Goal: Task Accomplishment & Management: Complete application form

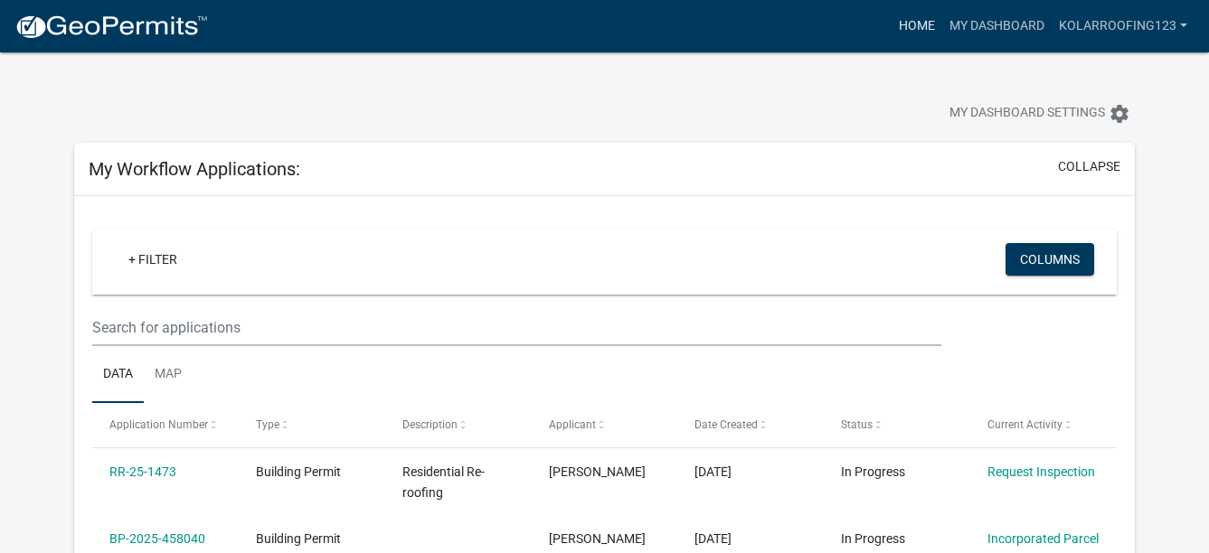
click at [891, 17] on div "Home My Dashboard kolarroofing123 Account Contractor Profile Logout" at bounding box center [708, 26] width 972 height 34
click at [934, 28] on link "Home" at bounding box center [916, 26] width 51 height 34
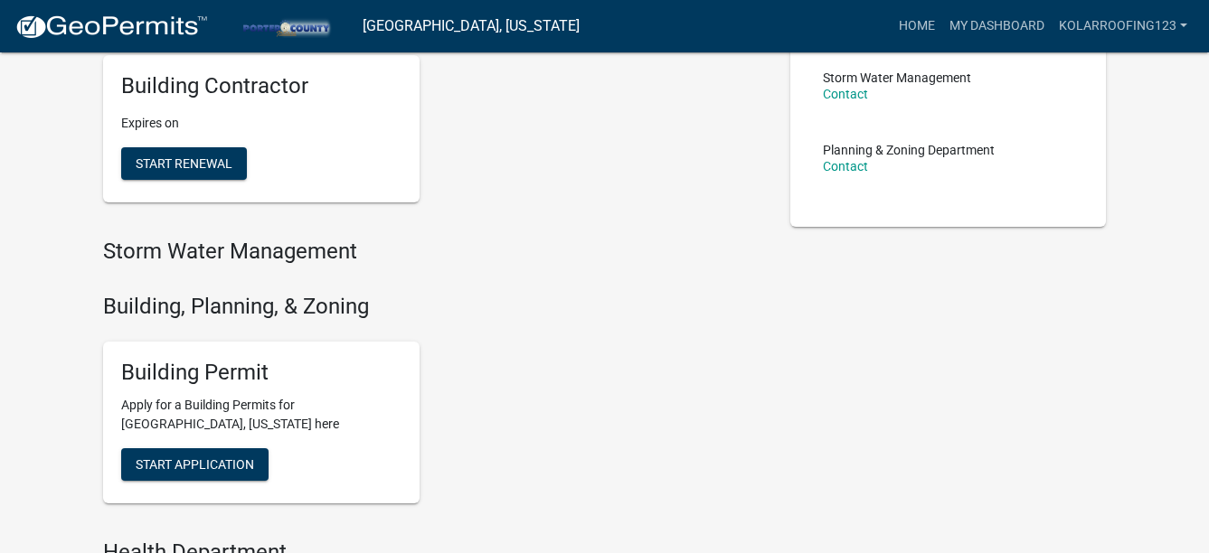
scroll to position [452, 0]
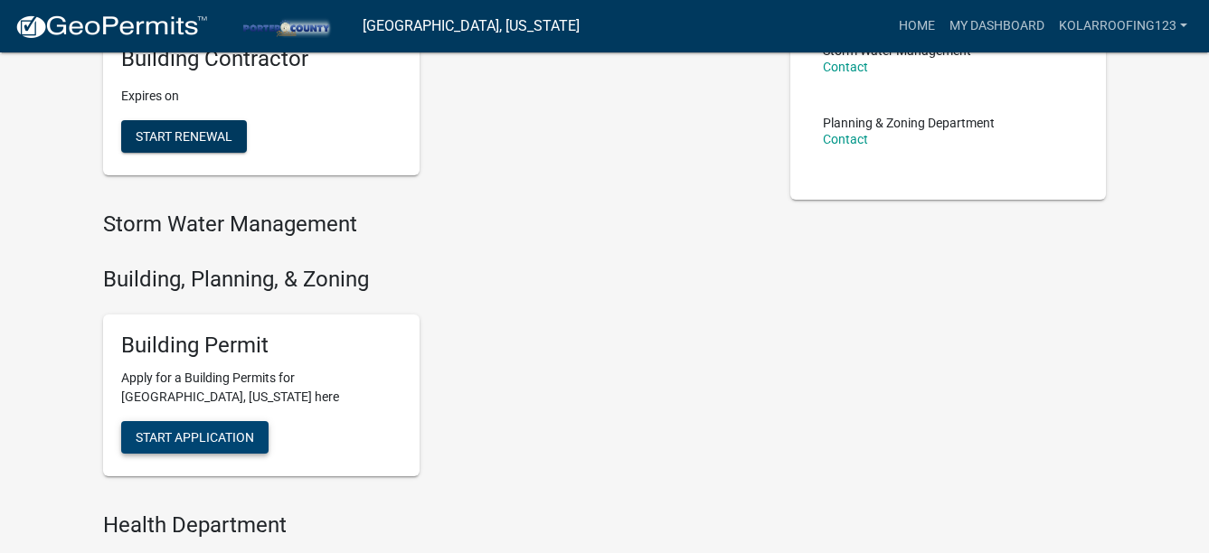
click at [241, 445] on span "Start Application" at bounding box center [195, 437] width 118 height 14
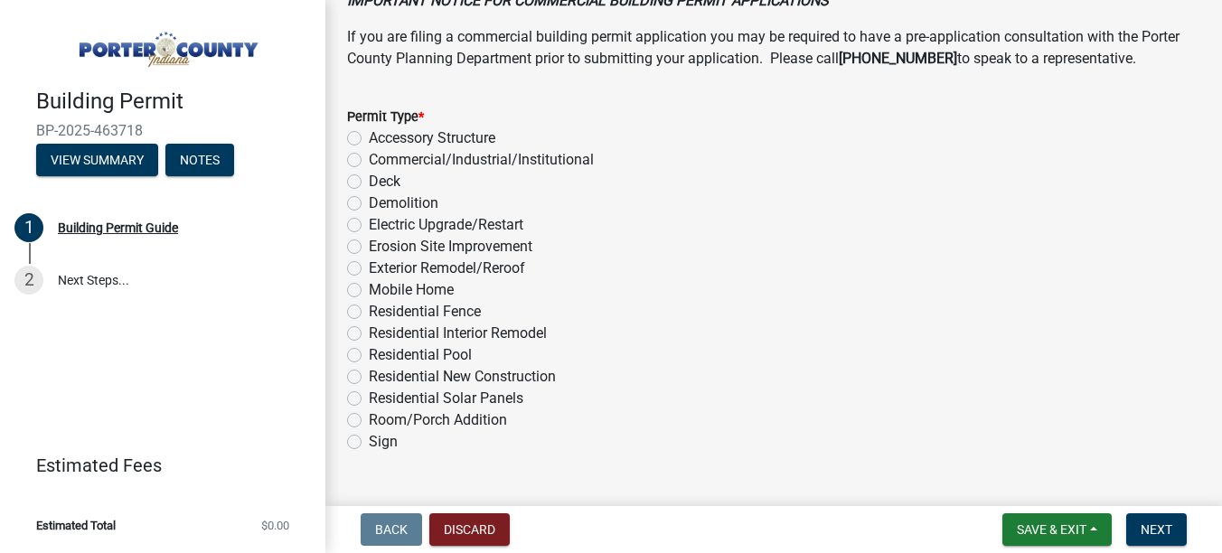
scroll to position [1537, 0]
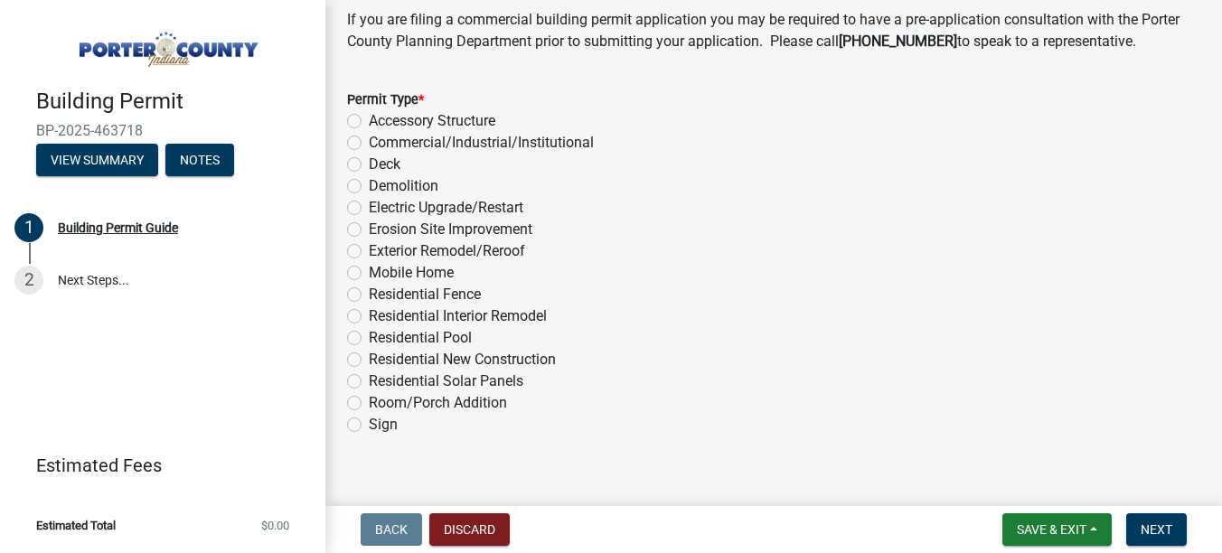
click at [398, 246] on label "Exterior Remodel/Reroof" at bounding box center [447, 251] width 156 height 22
click at [381, 246] on input "Exterior Remodel/Reroof" at bounding box center [375, 246] width 12 height 12
radio input "true"
click at [1154, 537] on span "Next" at bounding box center [1157, 530] width 32 height 14
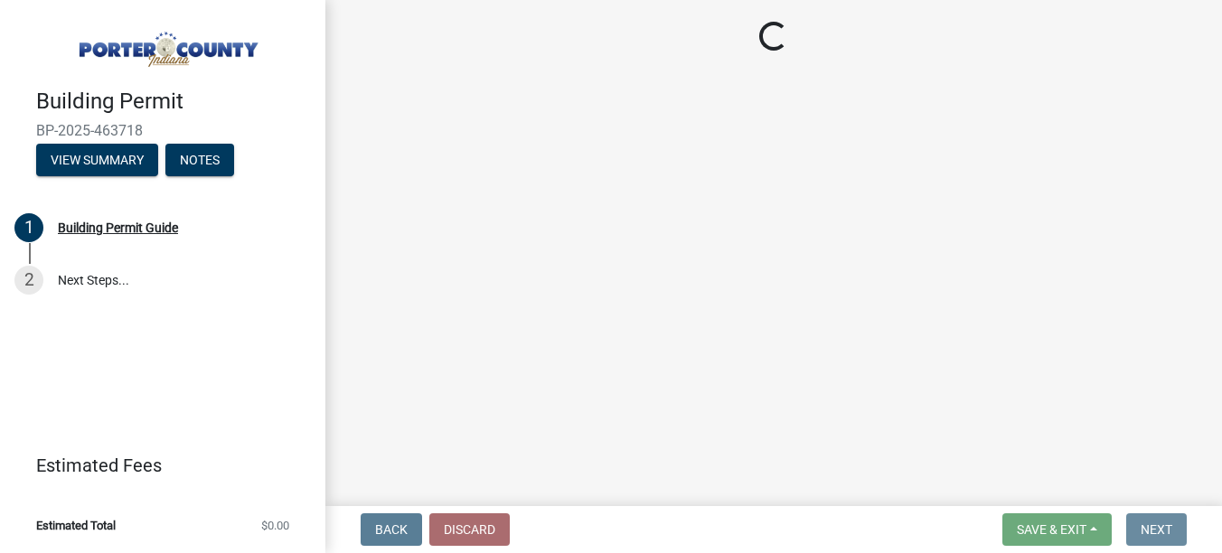
scroll to position [0, 0]
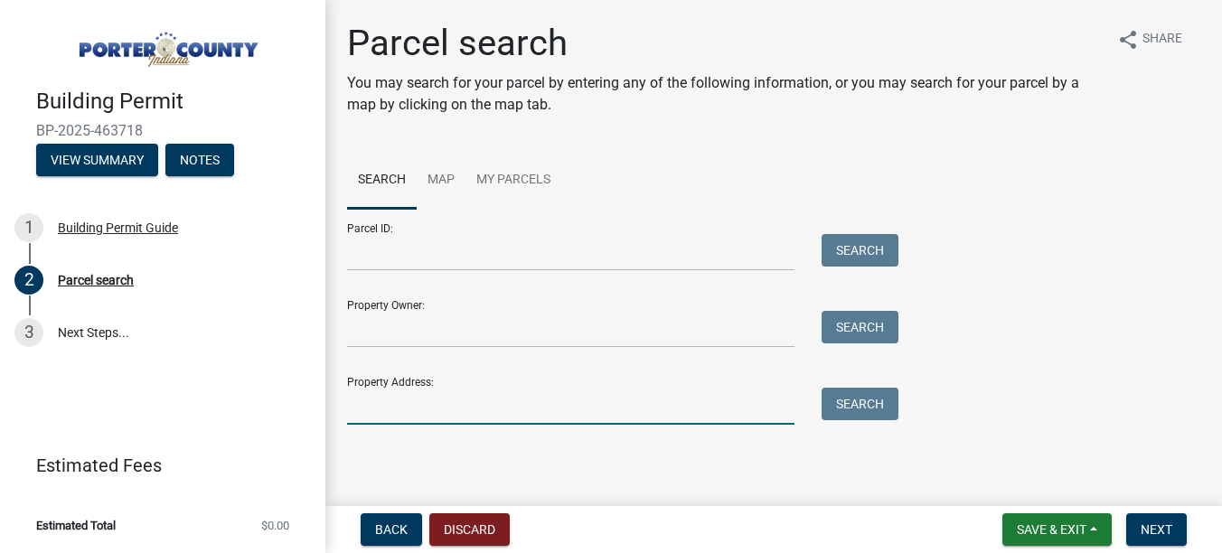
click at [376, 392] on input "Property Address:" at bounding box center [571, 406] width 448 height 37
click at [388, 409] on input "Property Address:" at bounding box center [571, 406] width 448 height 37
type input "270 w 500"
click at [523, 419] on input "270 w 500" at bounding box center [571, 406] width 448 height 37
click at [874, 414] on button "Search" at bounding box center [860, 404] width 77 height 33
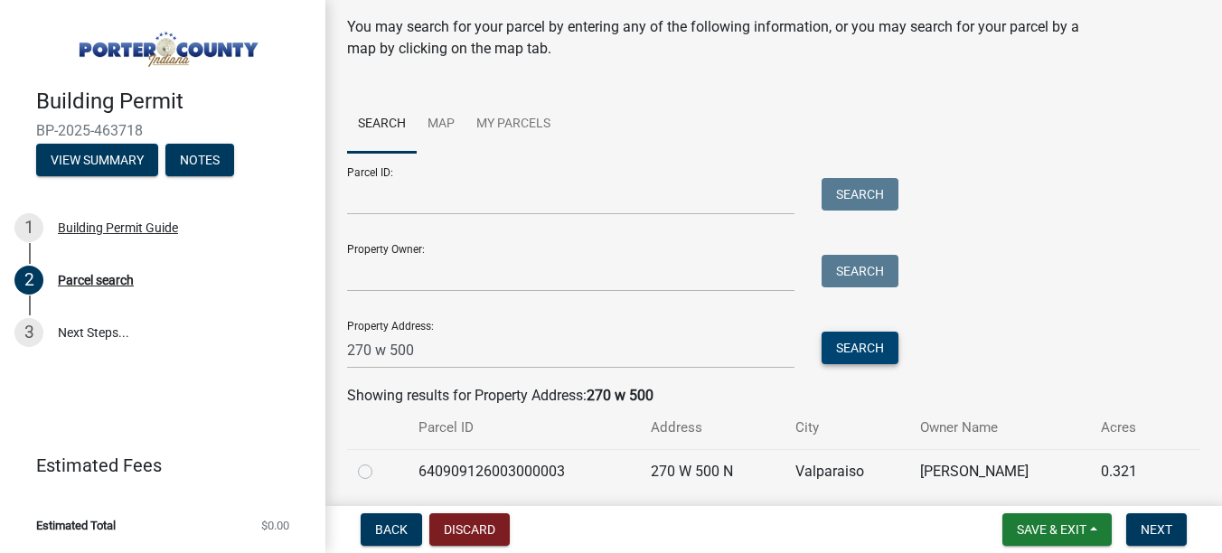
scroll to position [121, 0]
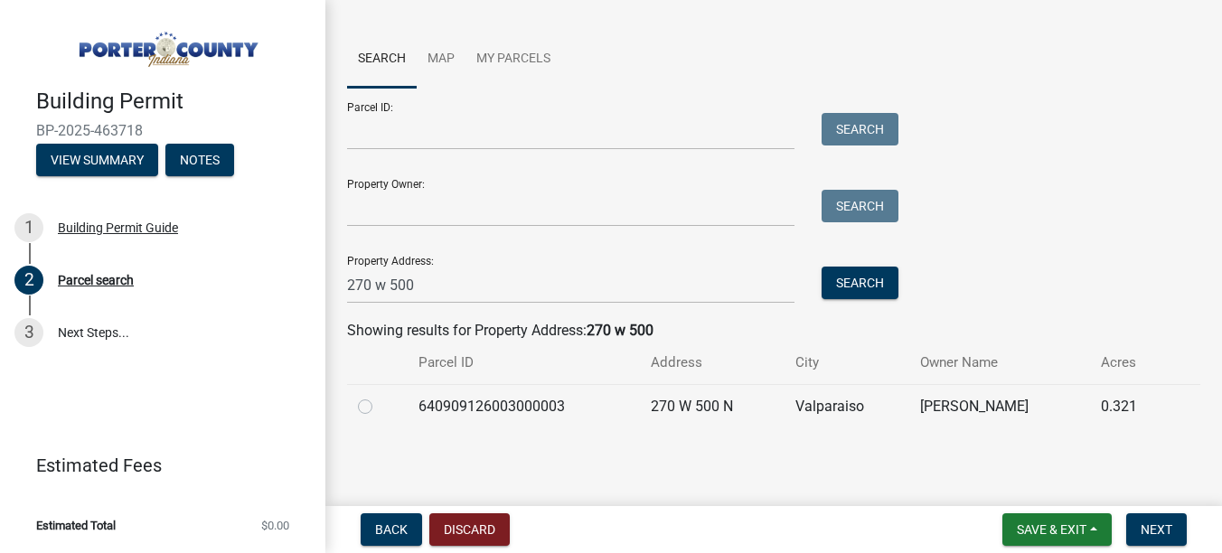
click at [375, 410] on div at bounding box center [377, 407] width 39 height 22
click at [380, 396] on label at bounding box center [380, 396] width 0 height 0
click at [380, 408] on input "radio" at bounding box center [386, 402] width 12 height 12
radio input "true"
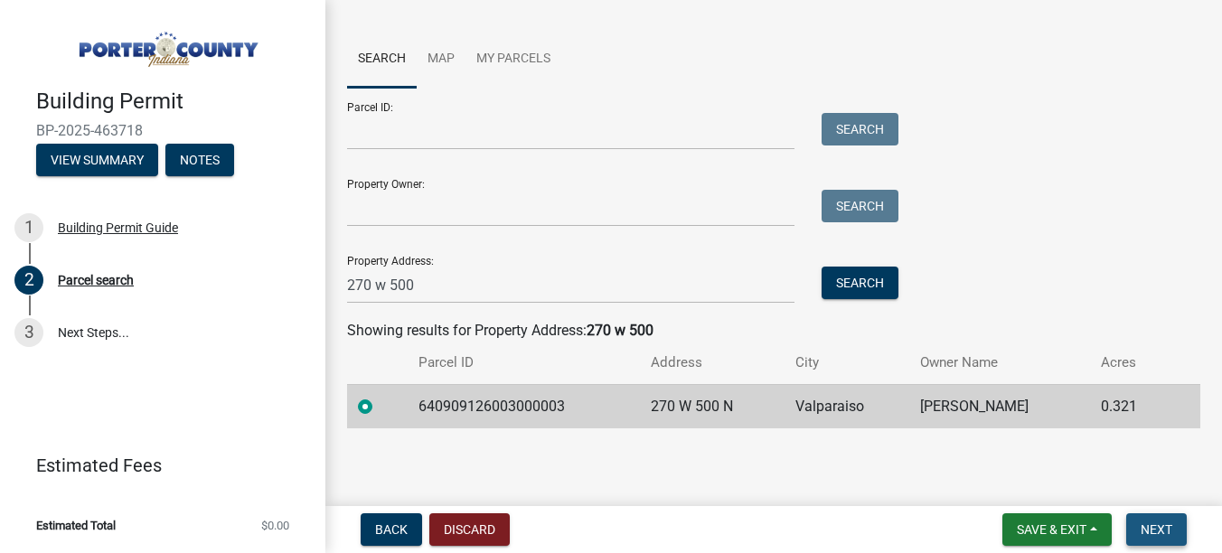
click at [1145, 520] on button "Next" at bounding box center [1156, 530] width 61 height 33
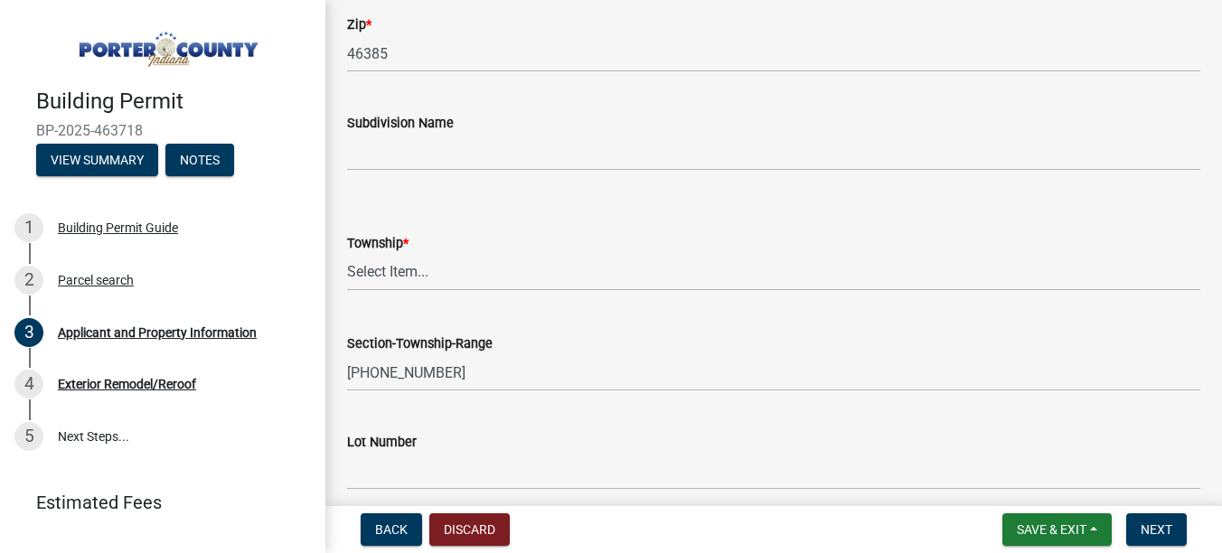
scroll to position [723, 0]
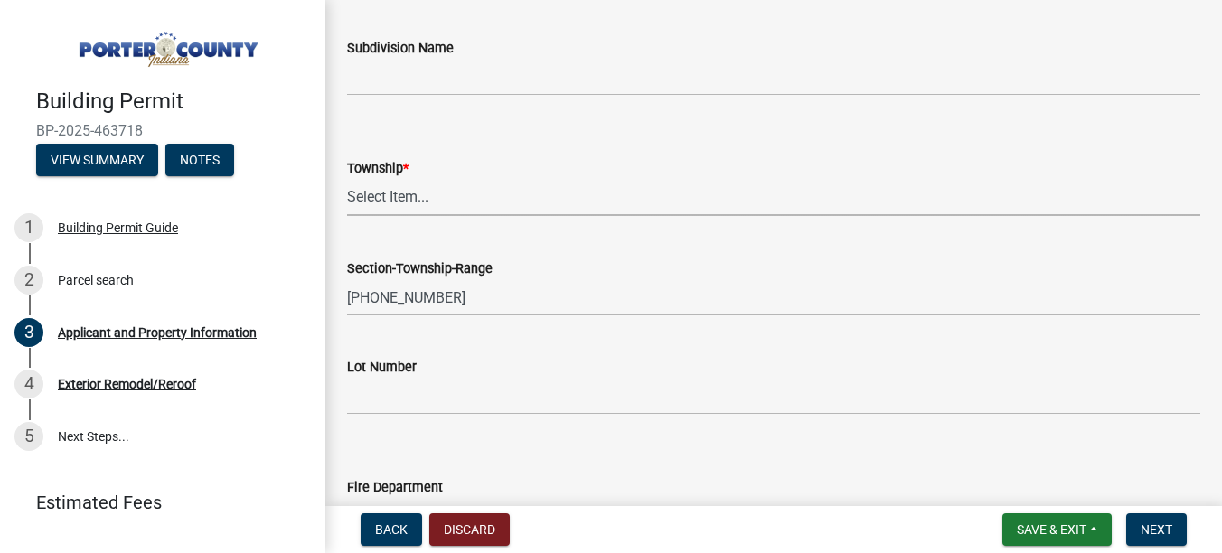
click at [361, 192] on select "Select Item... [PERSON_NAME][GEOGRAPHIC_DATA] [PERSON_NAME][GEOGRAPHIC_DATA] [G…" at bounding box center [773, 197] width 853 height 37
click at [347, 179] on select "Select Item... [PERSON_NAME][GEOGRAPHIC_DATA] [PERSON_NAME][GEOGRAPHIC_DATA] [G…" at bounding box center [773, 197] width 853 height 37
select select "eebc071e-620a-4db8-83e9-cb6b194c67e9"
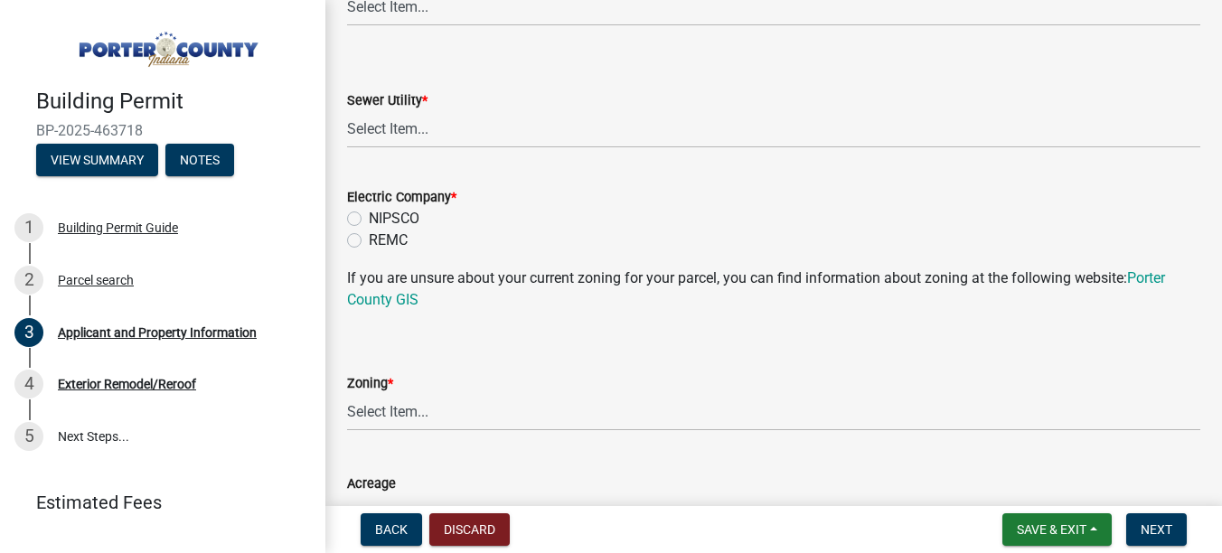
scroll to position [1356, 0]
click at [410, 150] on wm-data-entity-input "Sewer Utility * Select Item... Aqua [US_STATE] Inc Damon Run Falling Waters Lak…" at bounding box center [773, 102] width 853 height 122
drag, startPoint x: 389, startPoint y: 118, endPoint x: 402, endPoint y: 147, distance: 32.8
click at [389, 117] on select "Select Item... Aqua [US_STATE] Inc Damon Run Falling Waters Lake Eliza - LEACD …" at bounding box center [773, 127] width 853 height 37
click at [347, 109] on select "Select Item... Aqua [US_STATE] Inc Damon Run Falling Waters Lake Eliza - LEACD …" at bounding box center [773, 127] width 853 height 37
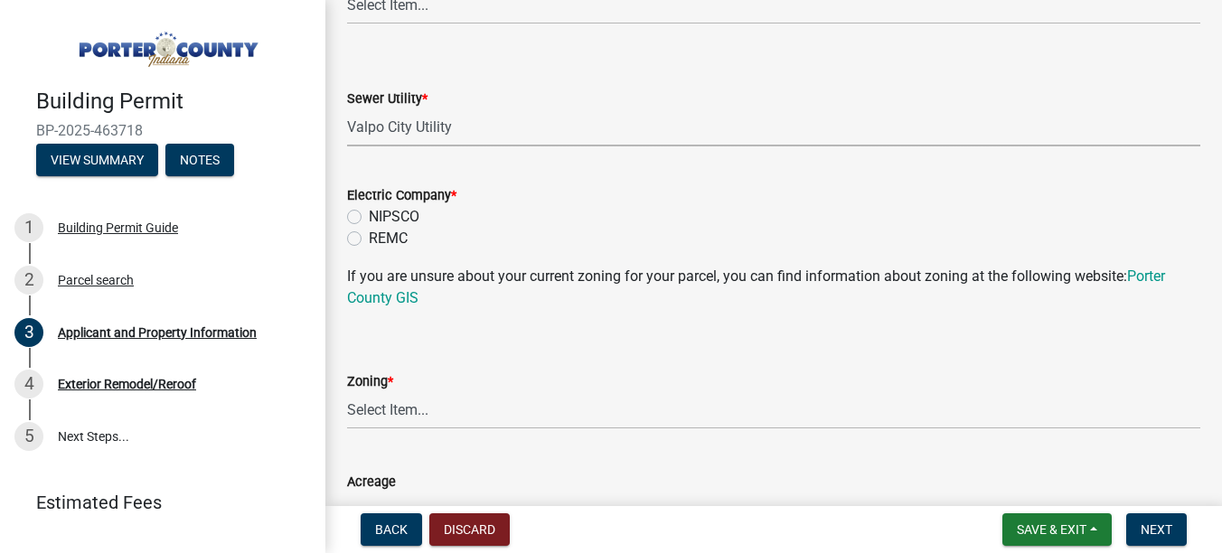
select select "c796f995-08fe-487b-a20e-70ab553361d3"
click at [382, 212] on label "NIPSCO" at bounding box center [394, 217] width 51 height 22
click at [381, 212] on input "NIPSCO" at bounding box center [375, 212] width 12 height 12
radio input "true"
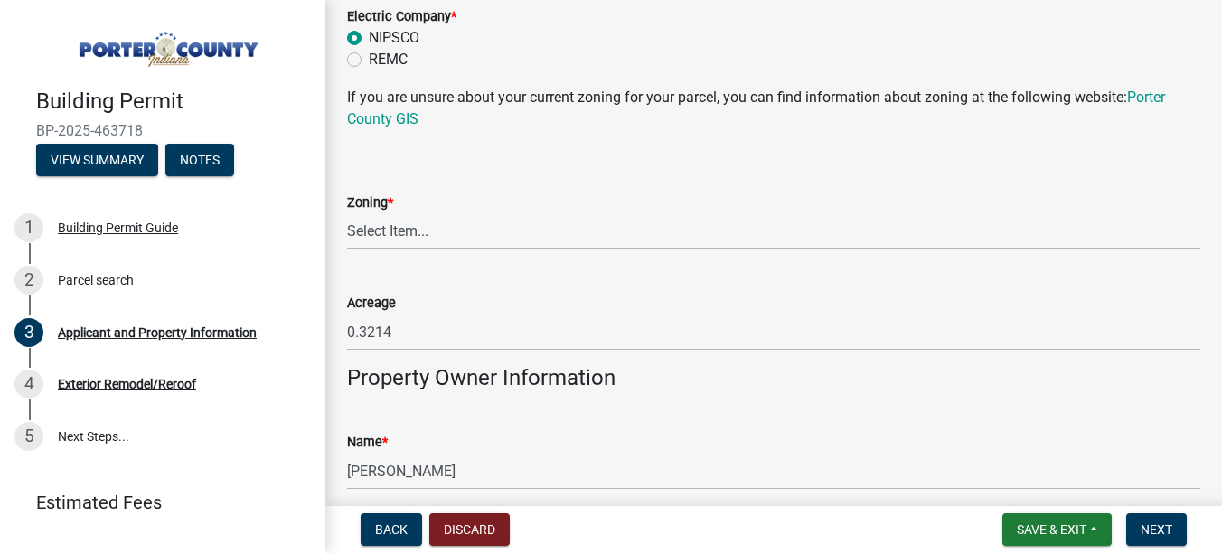
scroll to position [1537, 0]
drag, startPoint x: 364, startPoint y: 232, endPoint x: 370, endPoint y: 248, distance: 16.3
click at [364, 232] on select "Select Item... A1 A2 CH CM CN I1 I2 I3 IN MP OT P1 P2 PUD R1 R2 R3 R4 RL RR" at bounding box center [773, 230] width 853 height 37
click at [347, 212] on select "Select Item... A1 A2 CH CM CN I1 I2 I3 IN MP OT P1 P2 PUD R1 R2 R3 R4 RL RR" at bounding box center [773, 230] width 853 height 37
select select "92efe679-05f4-414a-9426-51627fba5de6"
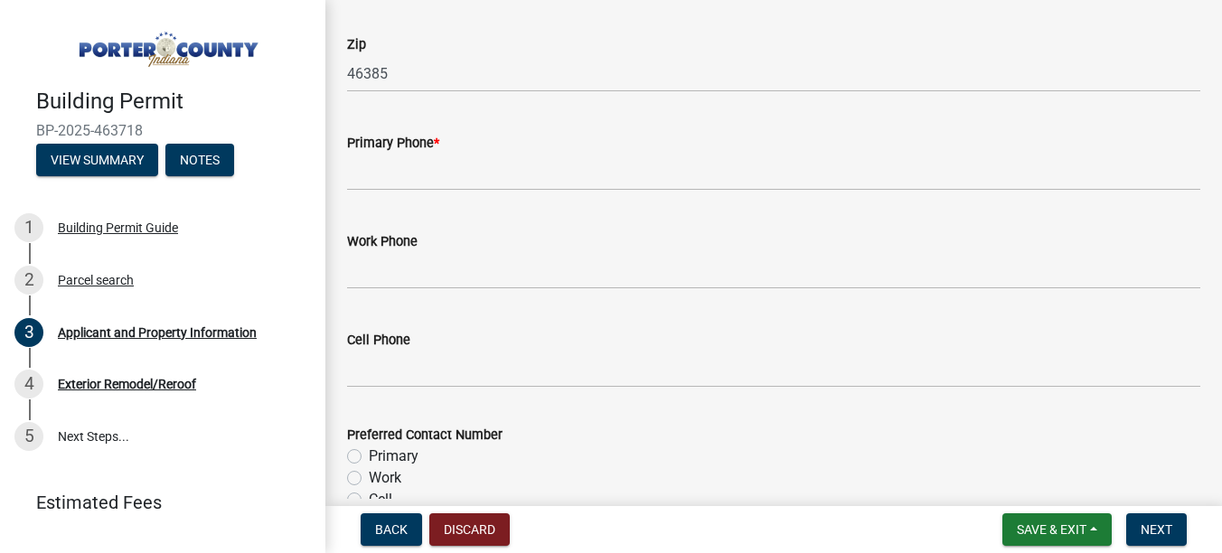
scroll to position [2351, 0]
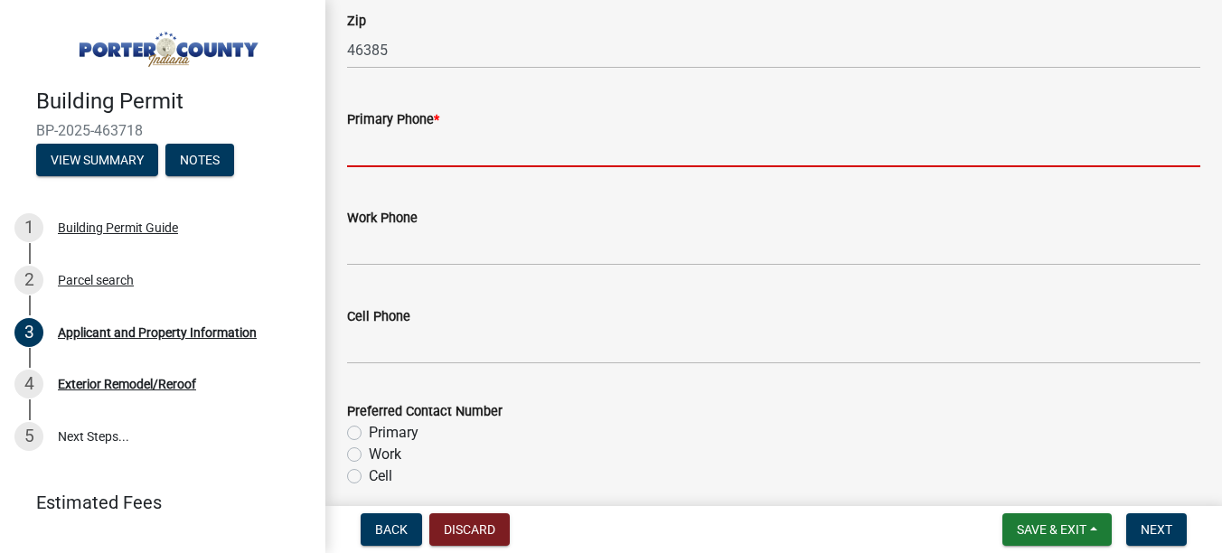
click at [377, 150] on input "Primary Phone *" at bounding box center [773, 148] width 853 height 37
paste input "[PHONE_NUMBER]"
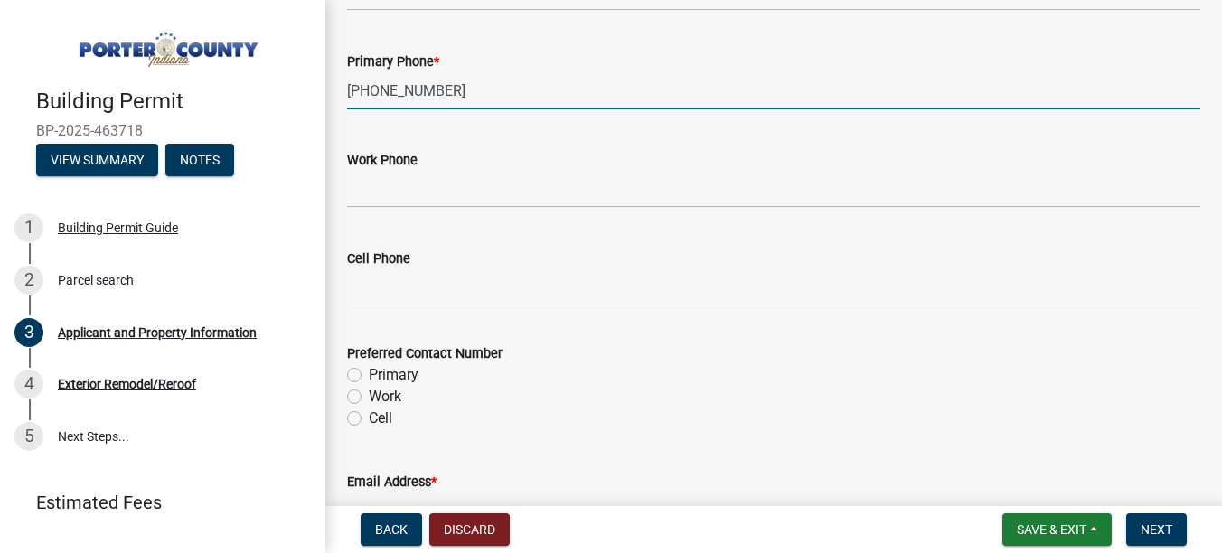
scroll to position [2531, 0]
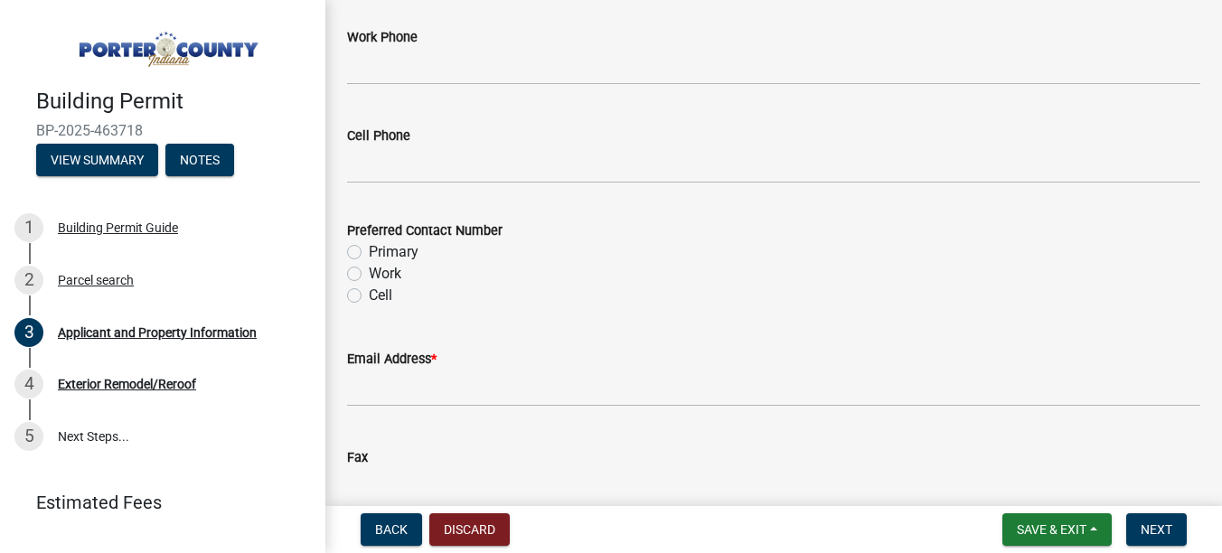
type input "[PHONE_NUMBER]"
click at [369, 256] on label "Primary" at bounding box center [394, 252] width 50 height 22
click at [369, 253] on input "Primary" at bounding box center [375, 247] width 12 height 12
radio input "true"
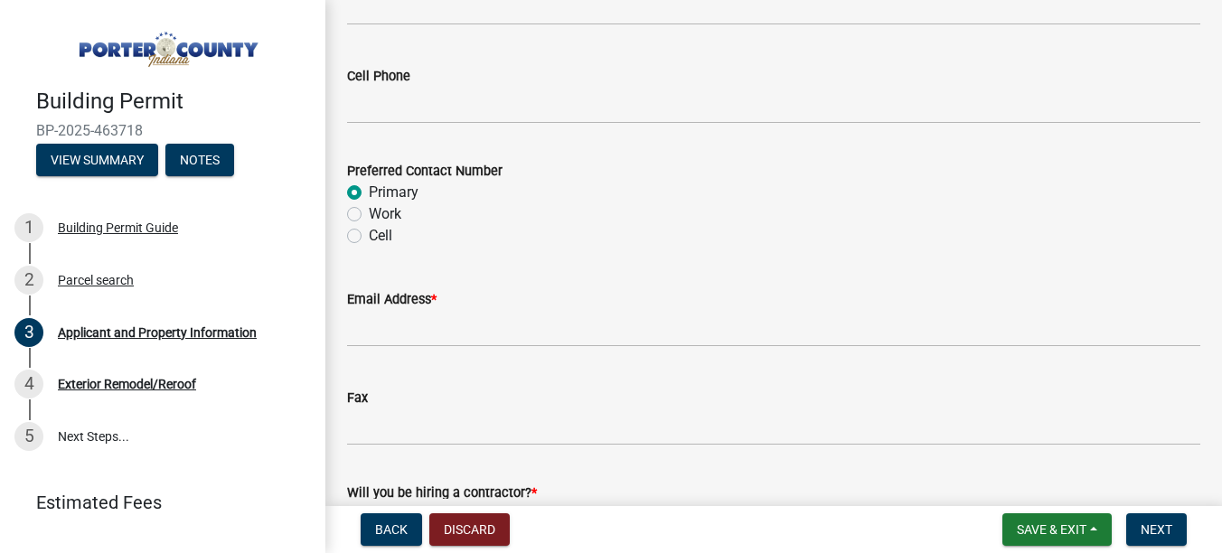
scroll to position [2622, 0]
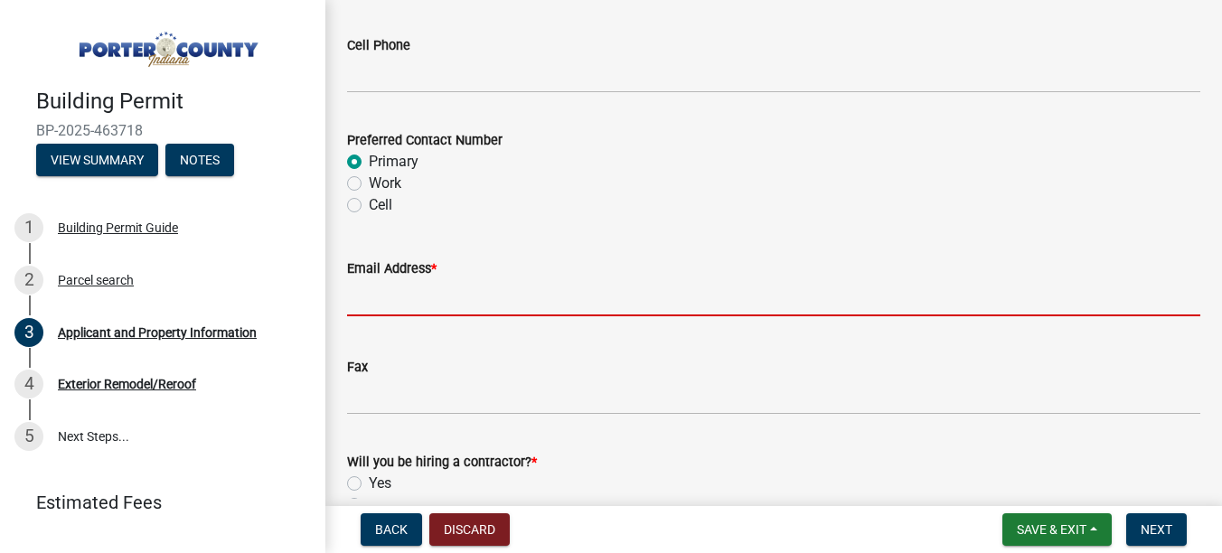
click at [385, 303] on input "Email Address *" at bounding box center [773, 297] width 853 height 37
paste input "[PERSON_NAME][EMAIL_ADDRESS][DOMAIN_NAME]"
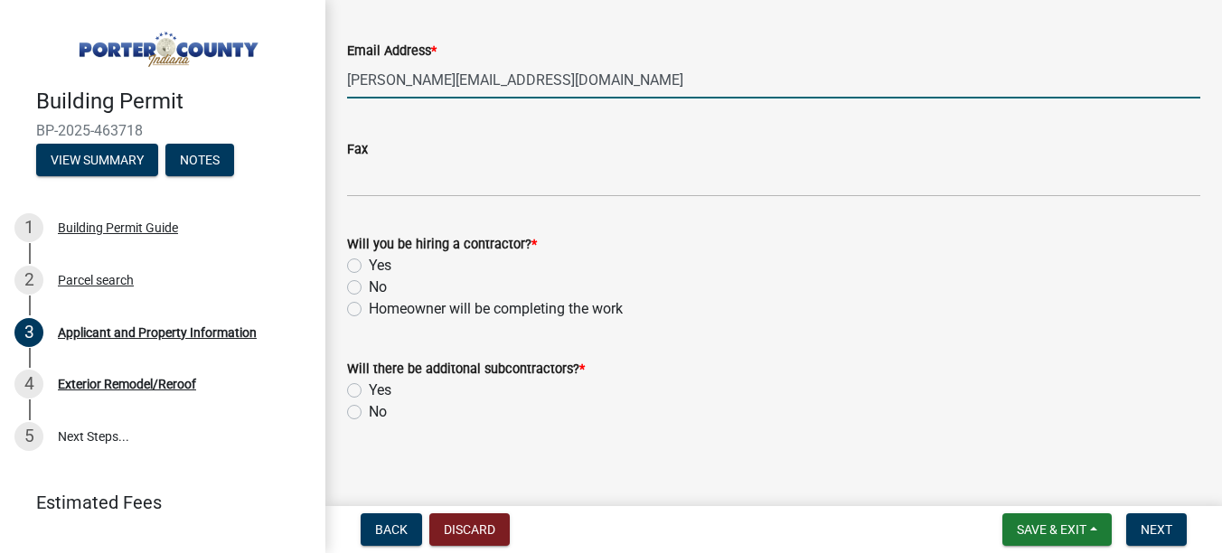
scroll to position [2851, 0]
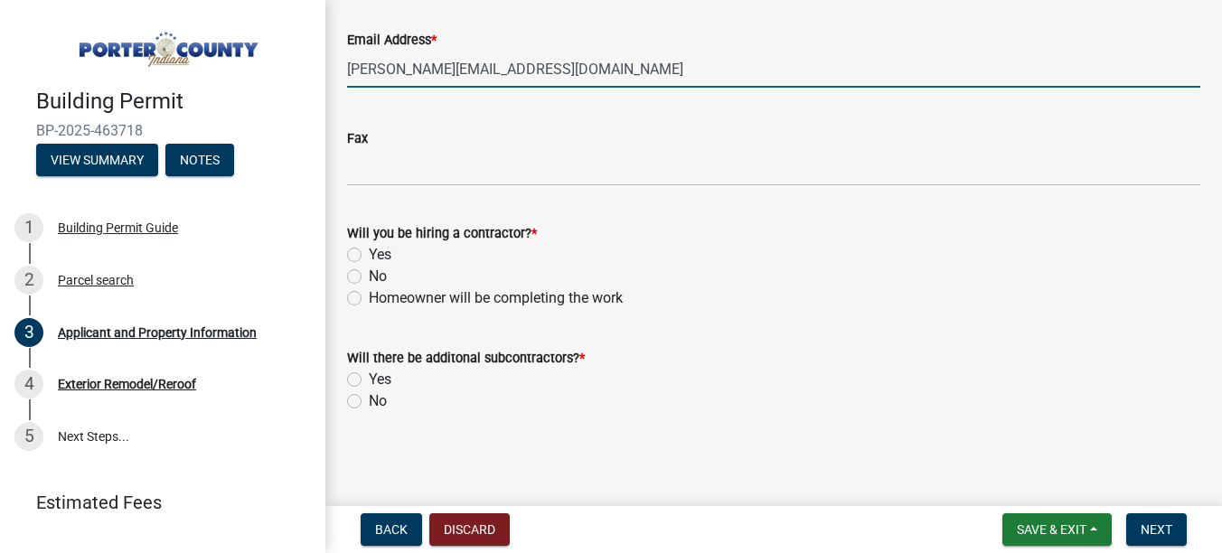
type input "[PERSON_NAME][EMAIL_ADDRESS][DOMAIN_NAME]"
click at [369, 255] on label "Yes" at bounding box center [380, 255] width 23 height 22
click at [369, 255] on input "Yes" at bounding box center [375, 250] width 12 height 12
radio input "true"
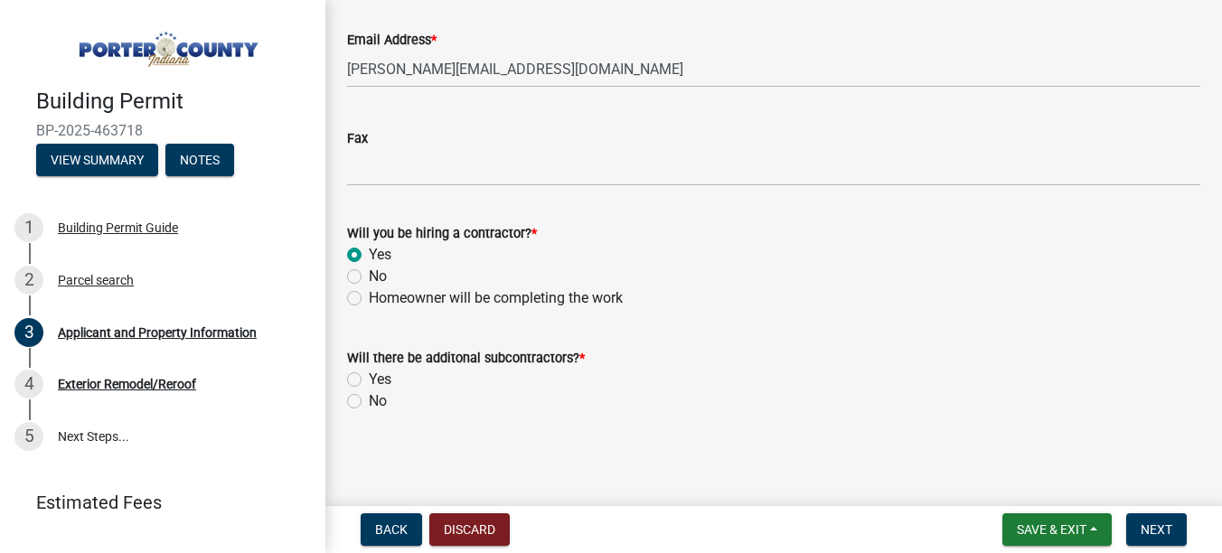
click at [369, 403] on label "No" at bounding box center [378, 402] width 18 height 22
click at [369, 402] on input "No" at bounding box center [375, 397] width 12 height 12
radio input "true"
click at [1137, 520] on button "Next" at bounding box center [1156, 530] width 61 height 33
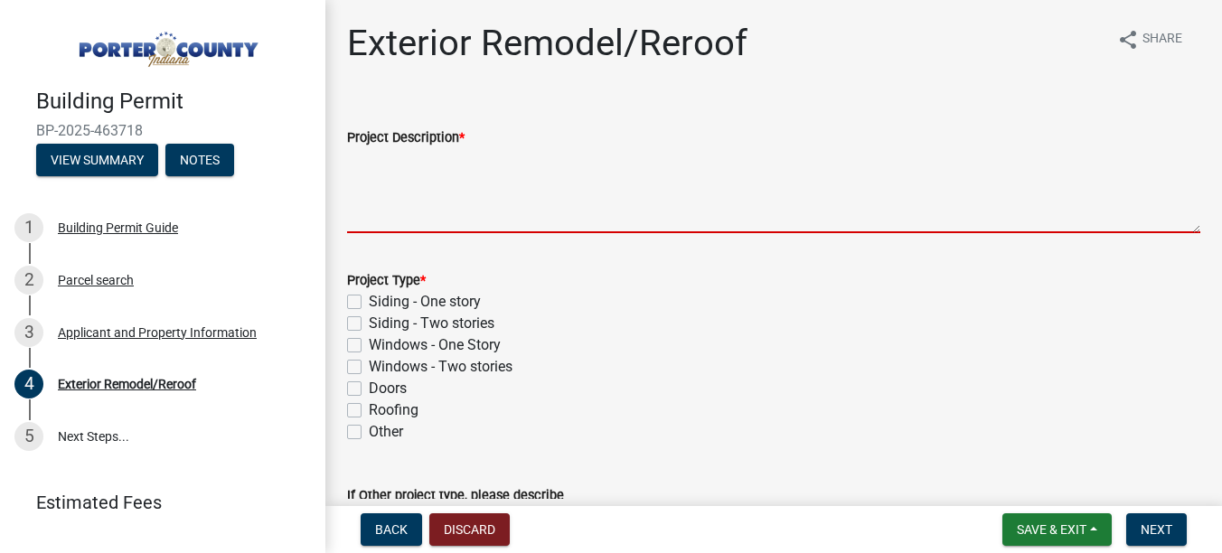
click at [437, 171] on textarea "Project Description *" at bounding box center [773, 190] width 853 height 85
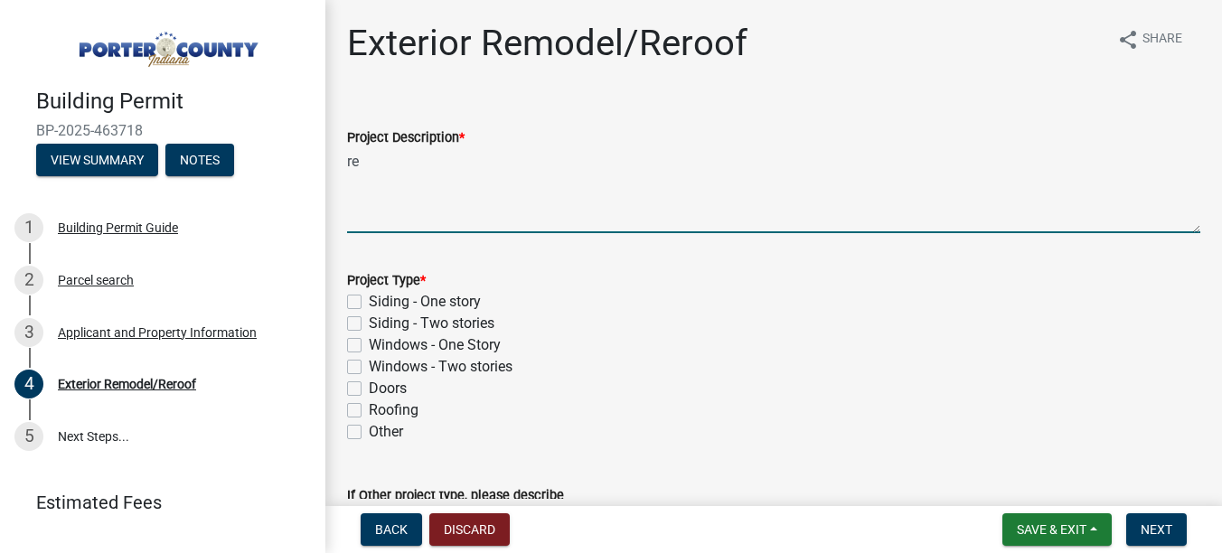
type textarea "r"
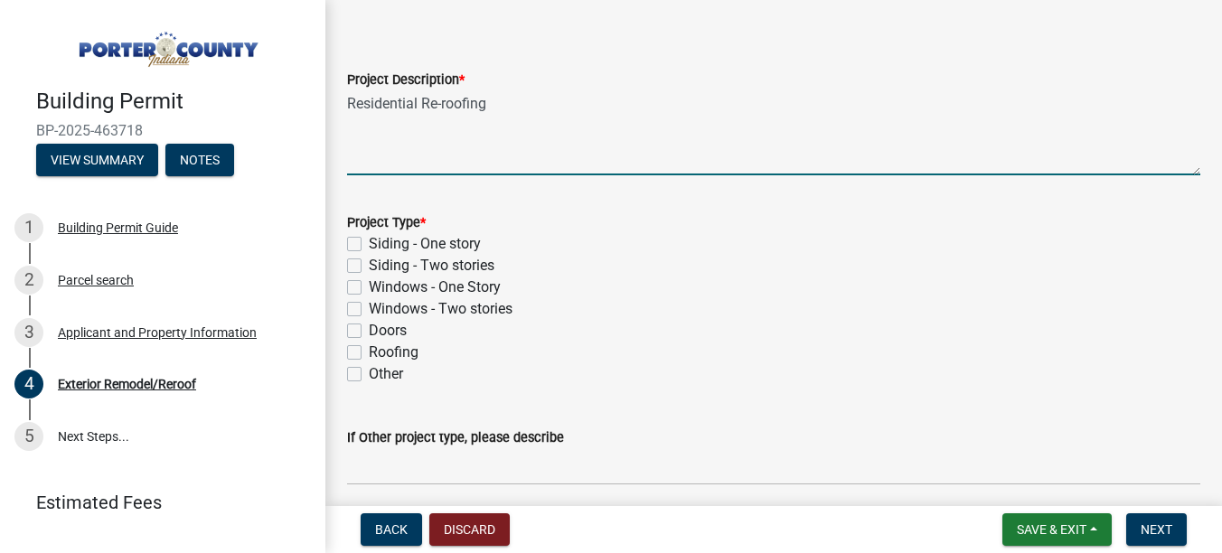
scroll to position [90, 0]
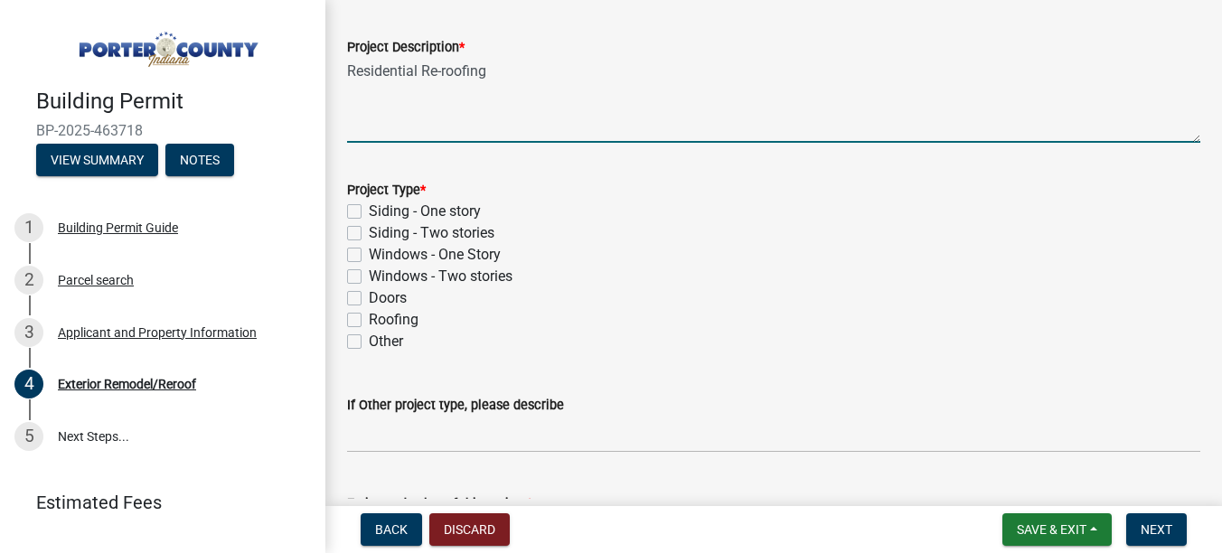
type textarea "Residential Re-roofing"
click at [372, 295] on label "Doors" at bounding box center [388, 298] width 38 height 22
click at [372, 295] on input "Doors" at bounding box center [375, 293] width 12 height 12
checkbox input "true"
checkbox input "false"
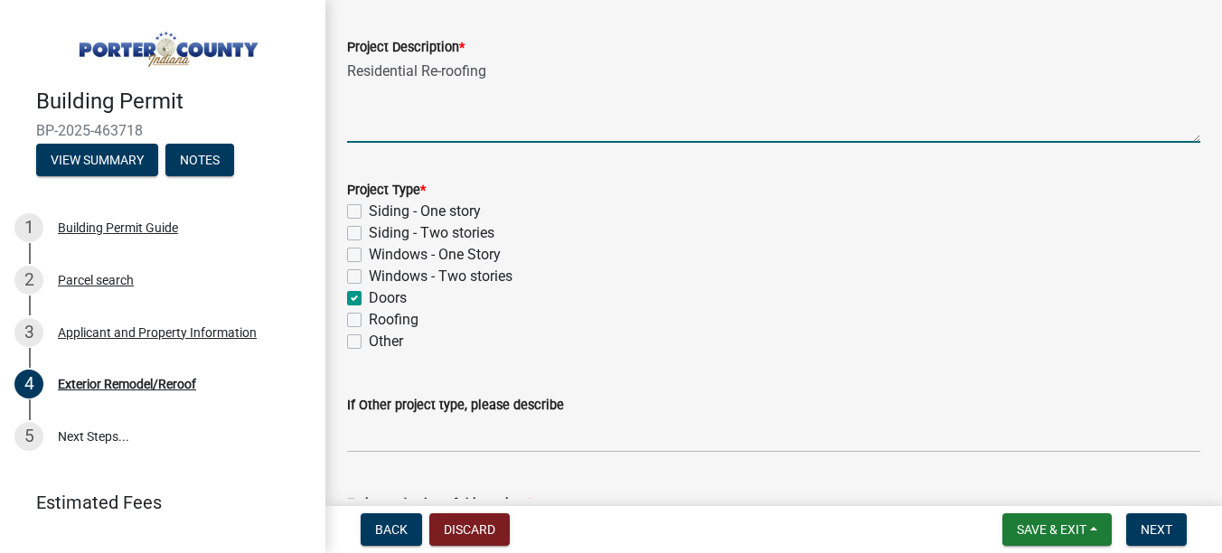
checkbox input "false"
checkbox input "true"
checkbox input "false"
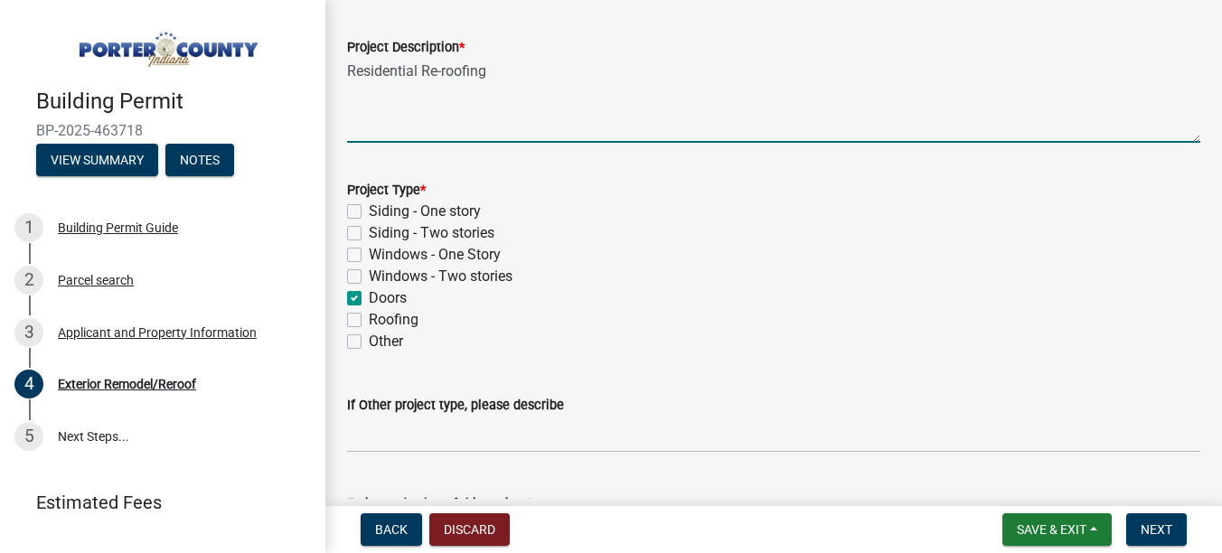
checkbox input "false"
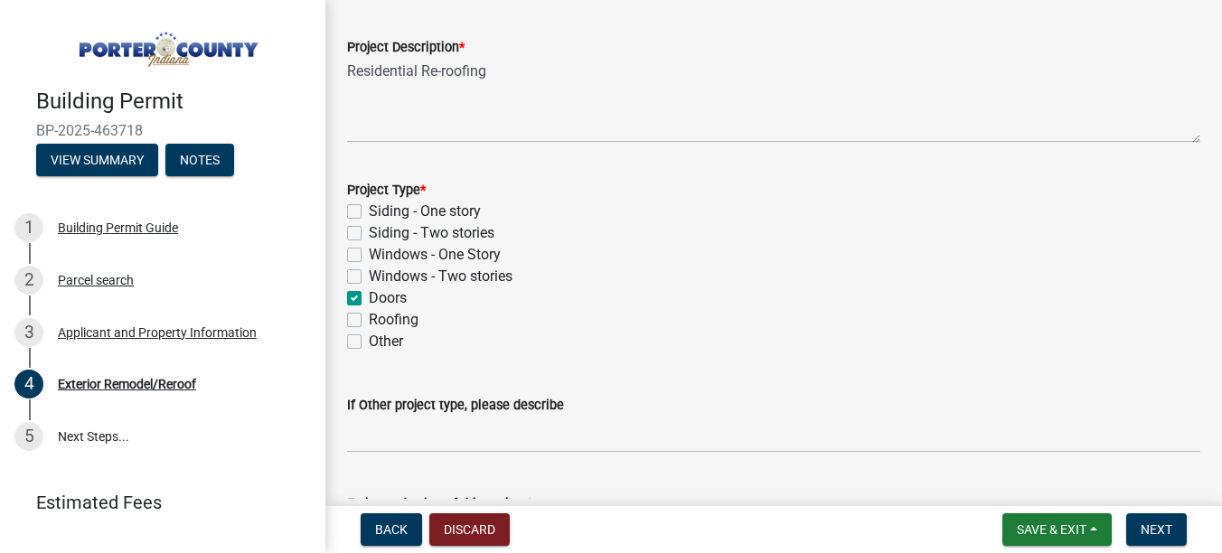
click at [369, 323] on label "Roofing" at bounding box center [394, 320] width 50 height 22
click at [369, 321] on input "Roofing" at bounding box center [375, 315] width 12 height 12
checkbox input "true"
checkbox input "false"
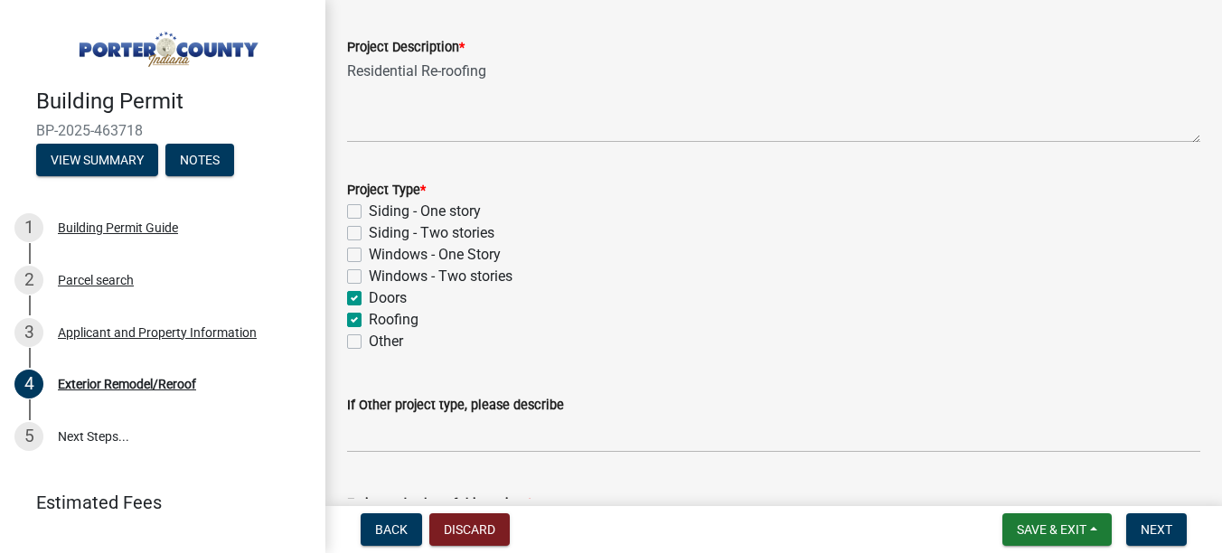
checkbox input "false"
checkbox input "true"
checkbox input "false"
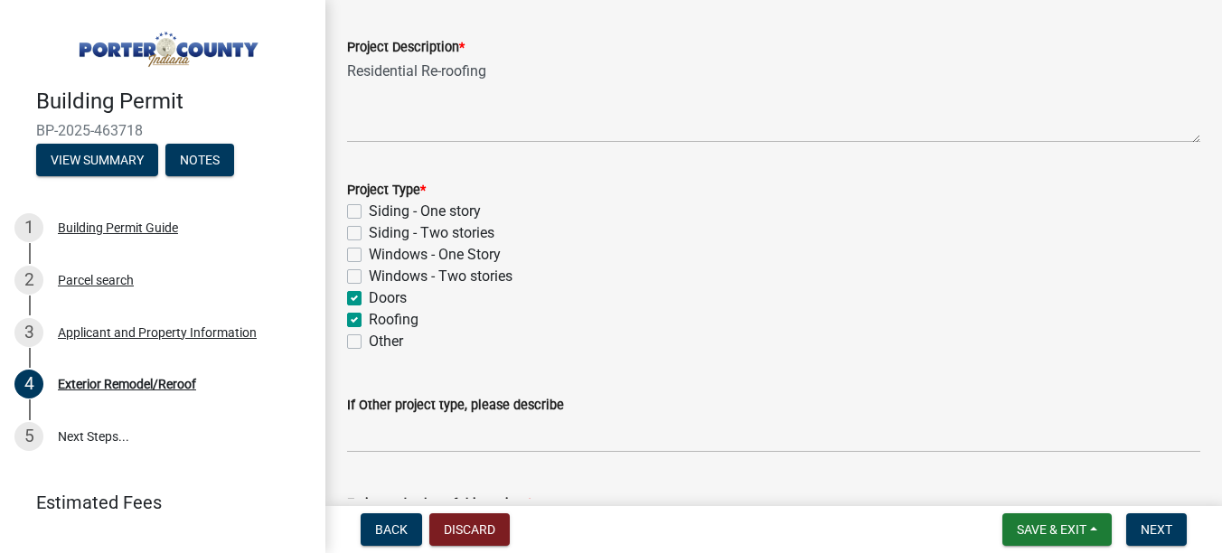
click at [354, 306] on div "Doors" at bounding box center [773, 298] width 853 height 22
click at [369, 295] on label "Doors" at bounding box center [388, 298] width 38 height 22
click at [369, 295] on input "Doors" at bounding box center [375, 293] width 12 height 12
checkbox input "false"
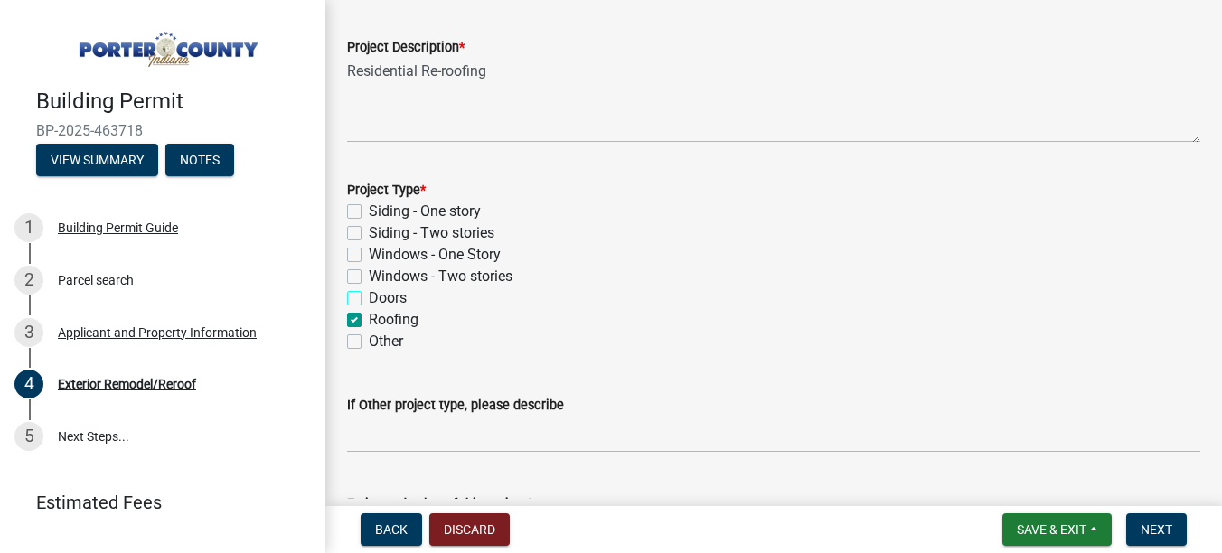
checkbox input "false"
checkbox input "true"
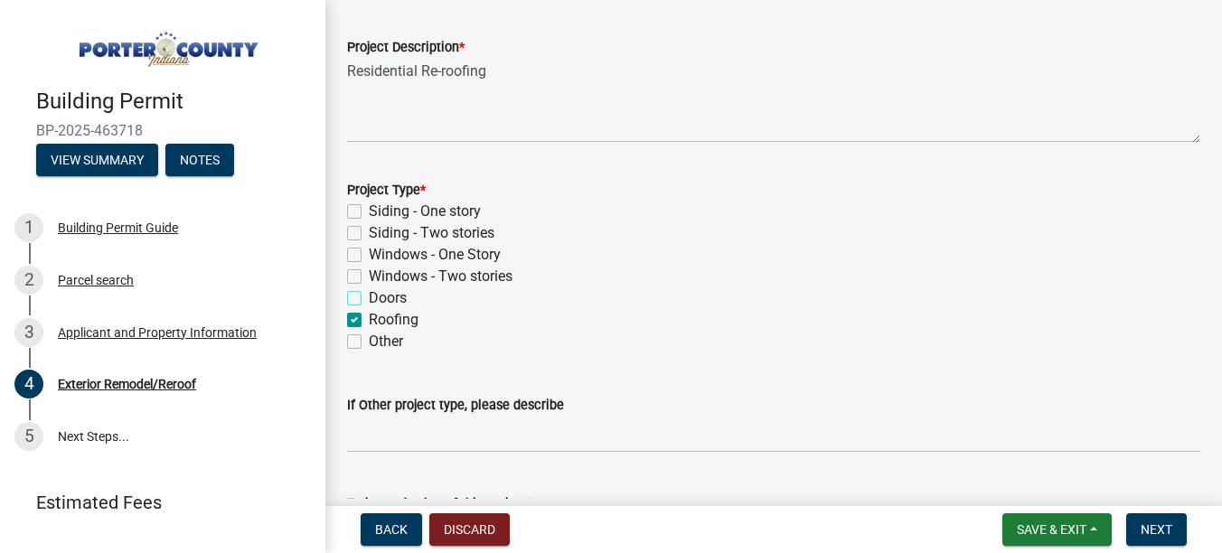
checkbox input "false"
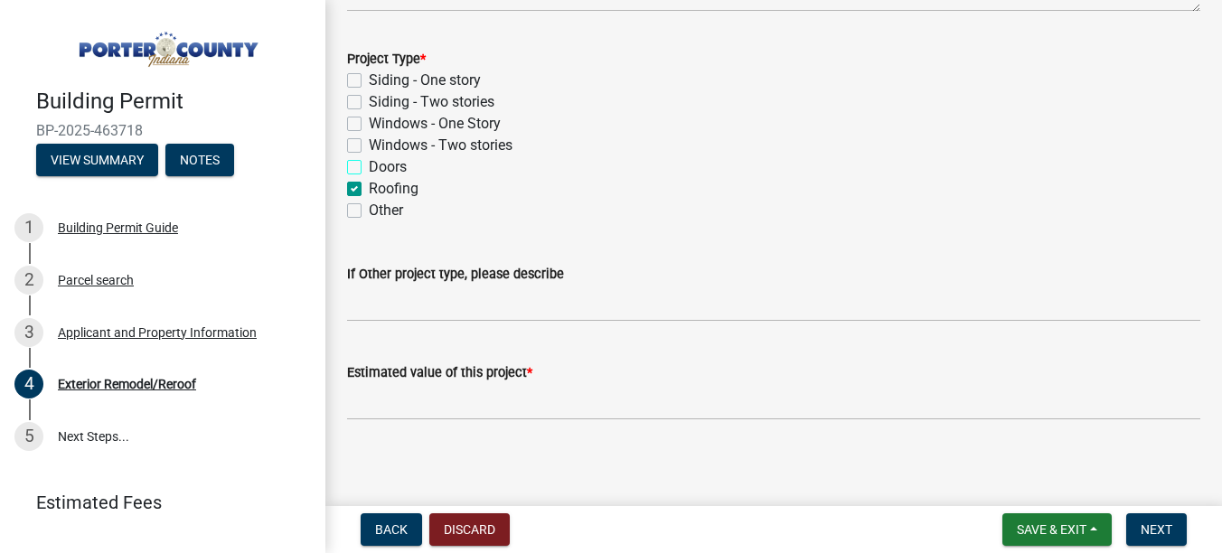
scroll to position [230, 0]
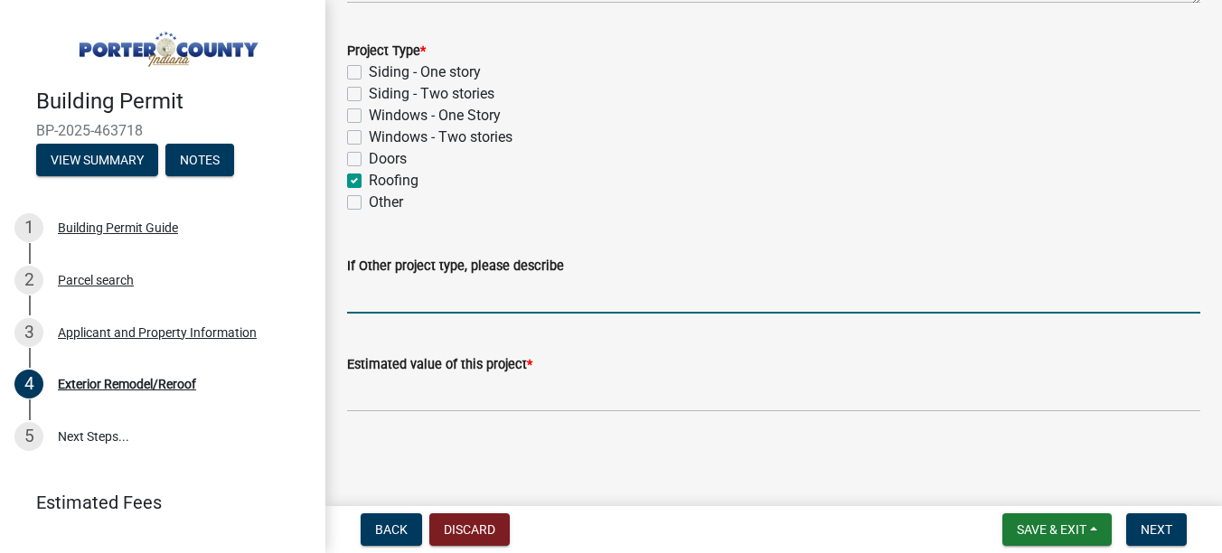
click at [406, 288] on input "If Other project type, please describe" at bounding box center [773, 295] width 853 height 37
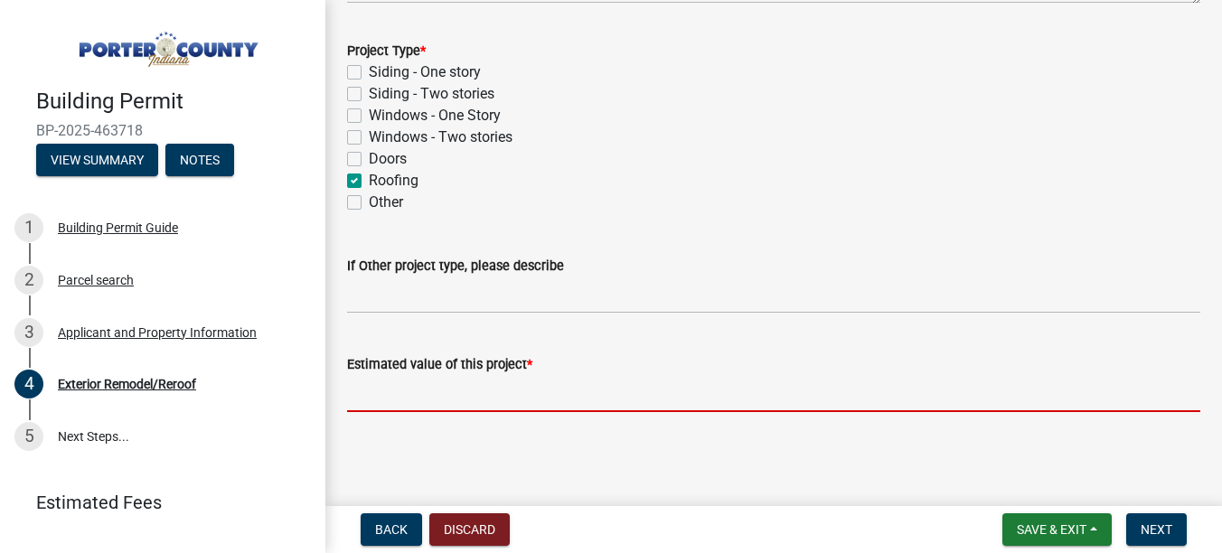
click at [423, 397] on input "text" at bounding box center [773, 393] width 853 height 37
paste input "$15,552.50"
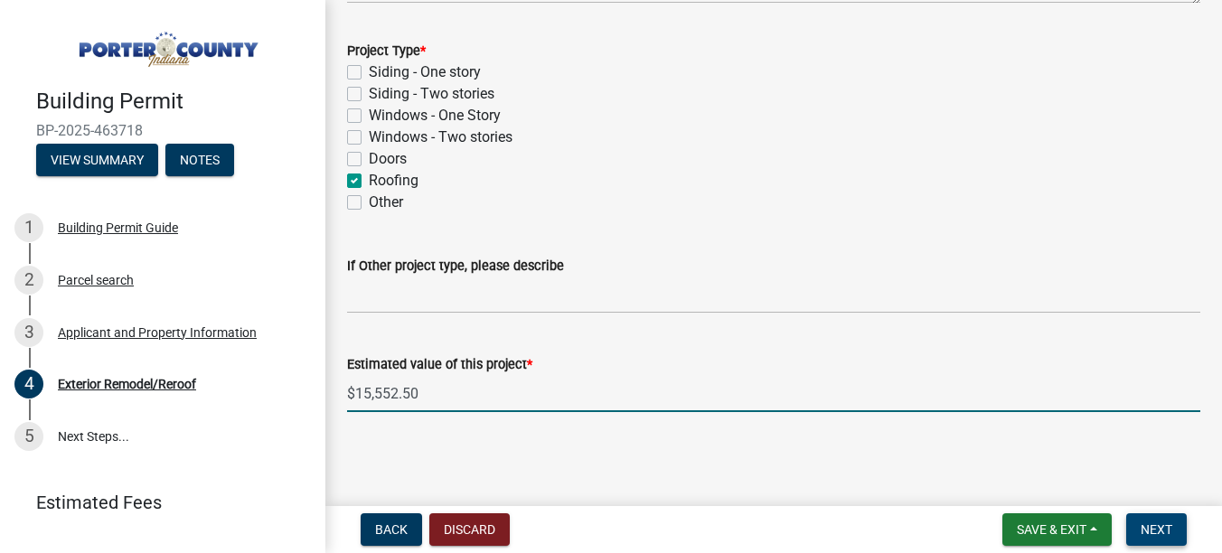
type input "15552.5"
click at [1164, 526] on span "Next" at bounding box center [1157, 530] width 32 height 14
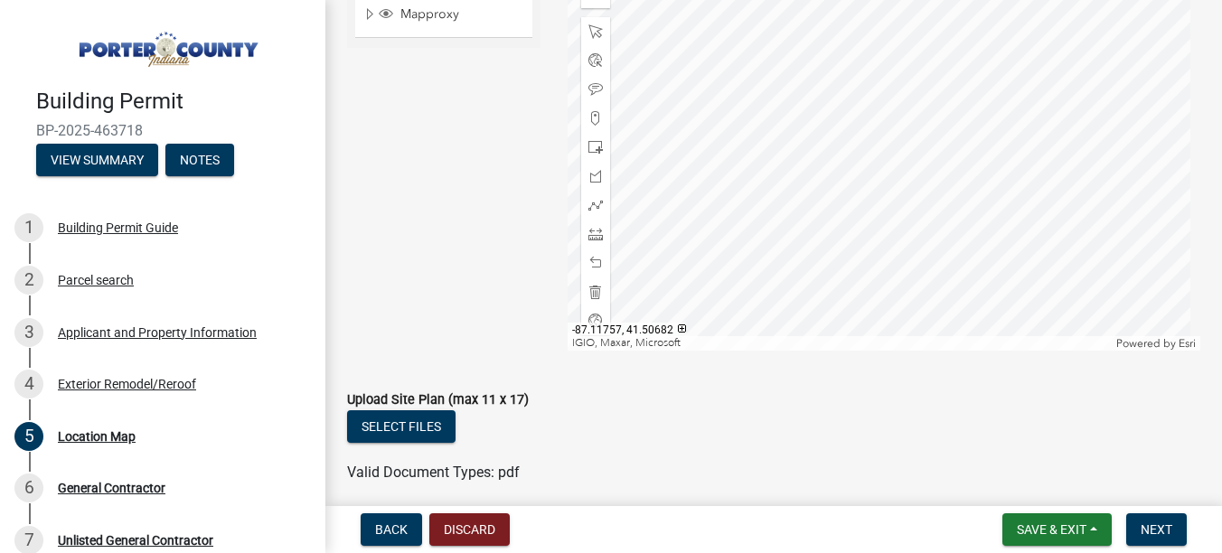
scroll to position [433, 0]
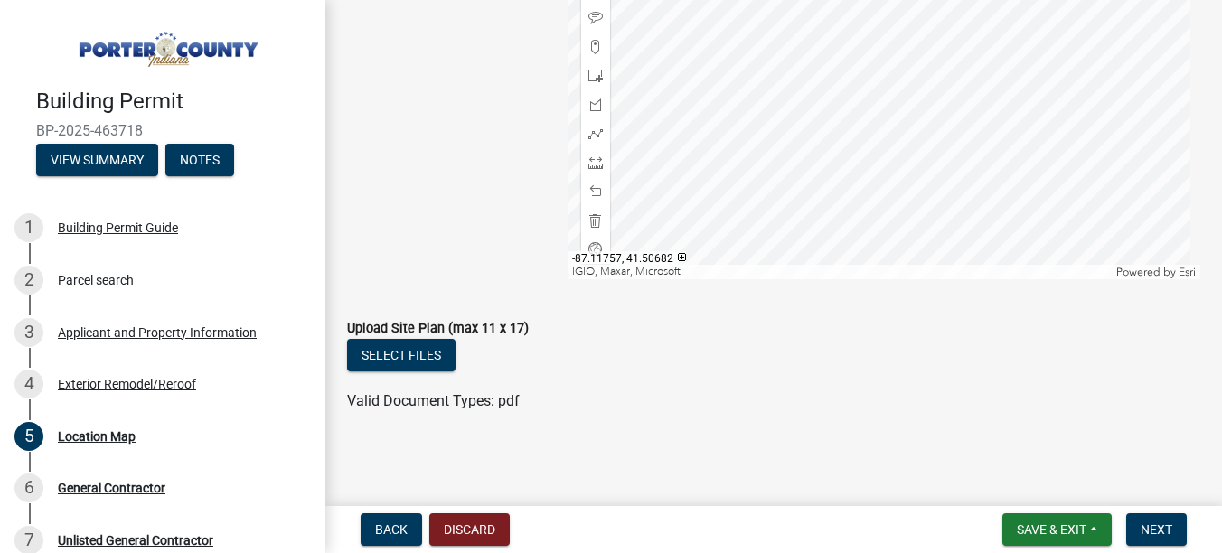
click at [1145, 510] on nav "Back Discard Save & Exit Save Save & Exit Next" at bounding box center [773, 529] width 897 height 47
click at [1153, 516] on button "Next" at bounding box center [1156, 530] width 61 height 33
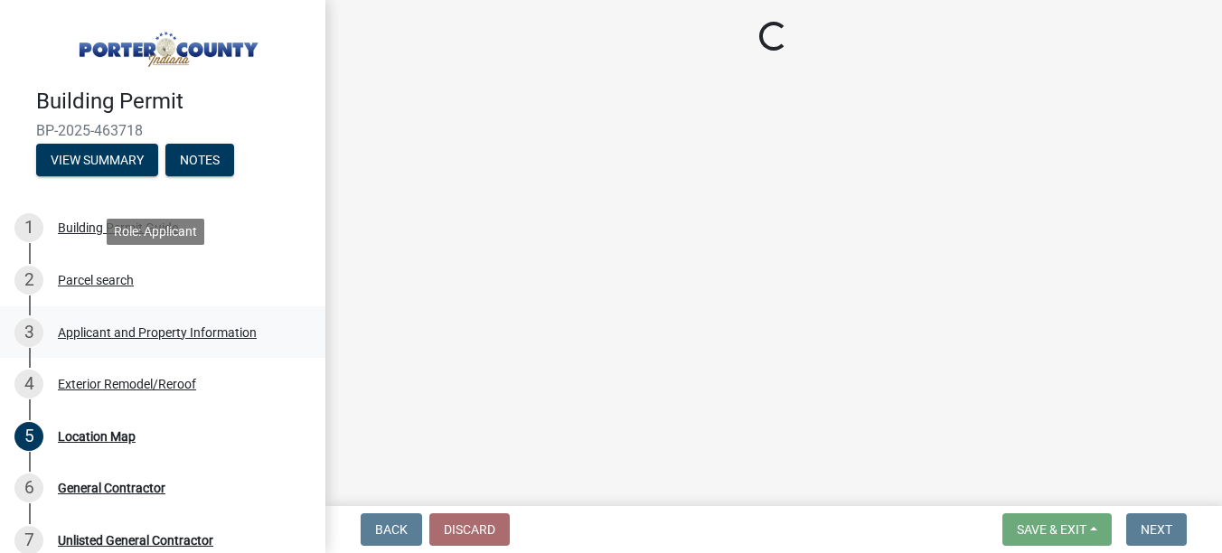
scroll to position [242, 0]
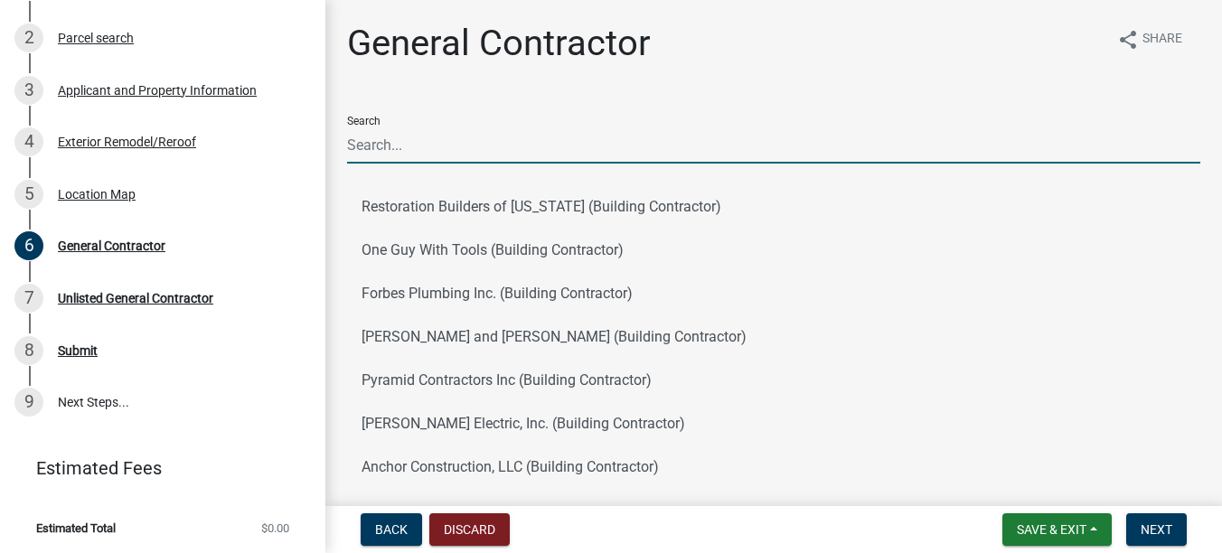
click at [397, 147] on input "Search" at bounding box center [773, 145] width 853 height 37
type input "[PERSON_NAME]"
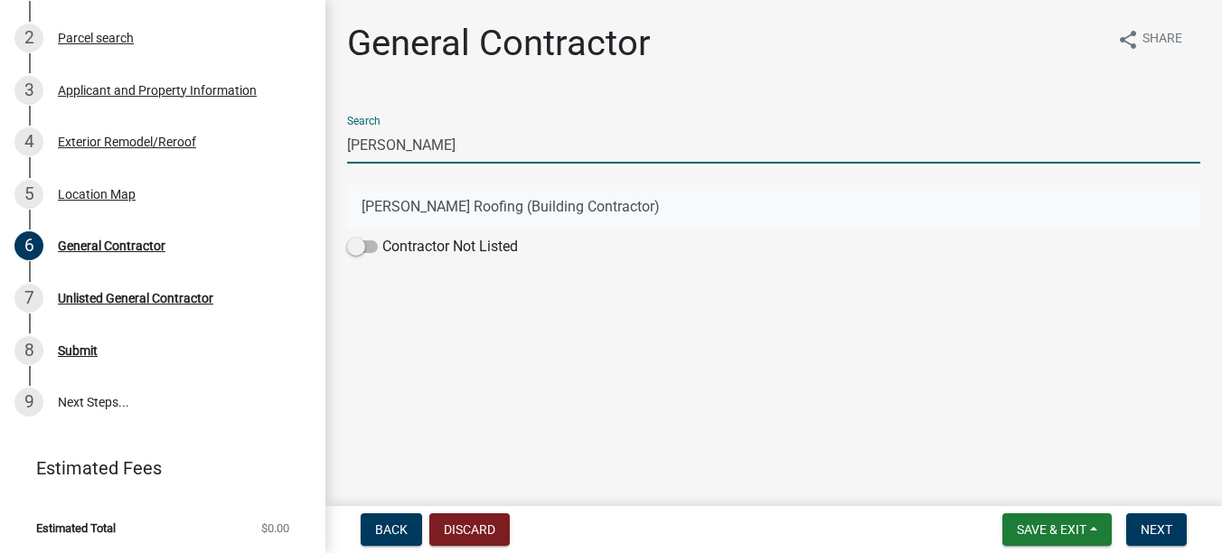
click at [425, 210] on button "[PERSON_NAME] Roofing (Building Contractor)" at bounding box center [773, 206] width 853 height 43
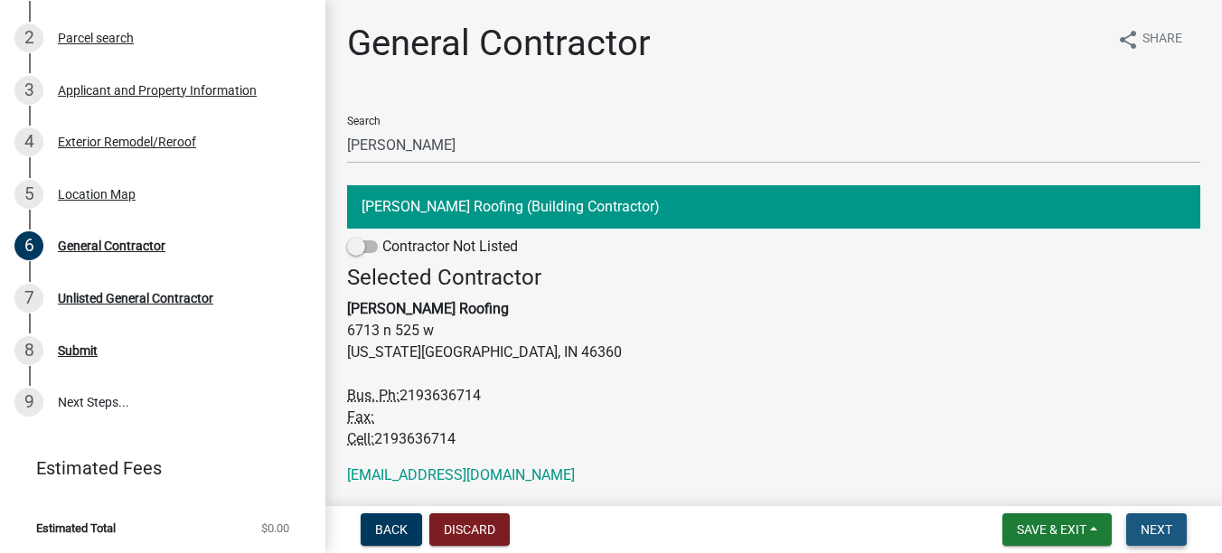
click at [1156, 529] on span "Next" at bounding box center [1157, 530] width 32 height 14
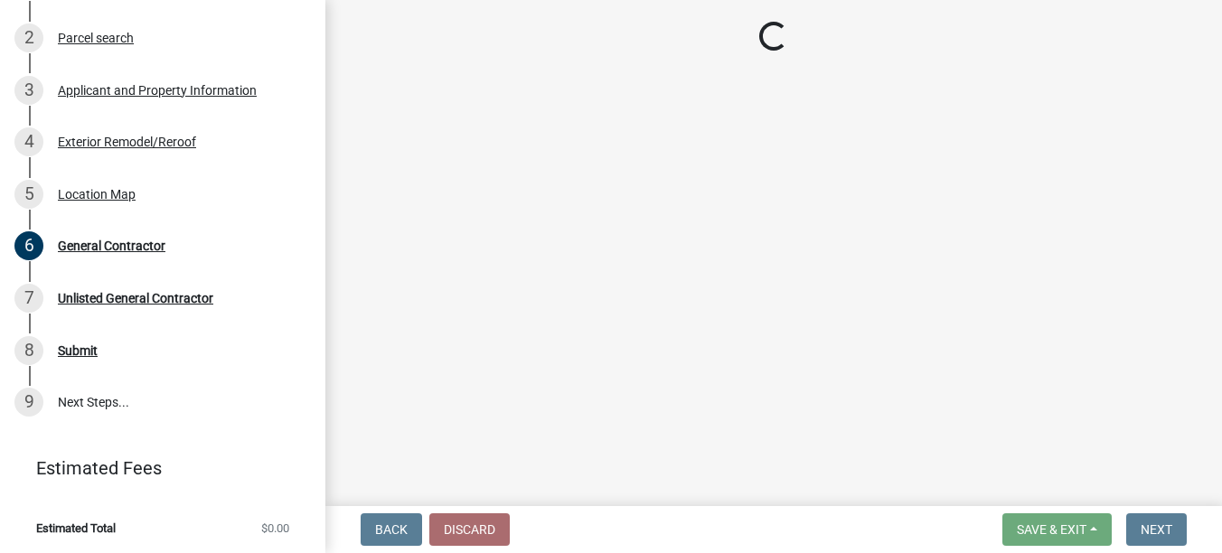
scroll to position [190, 0]
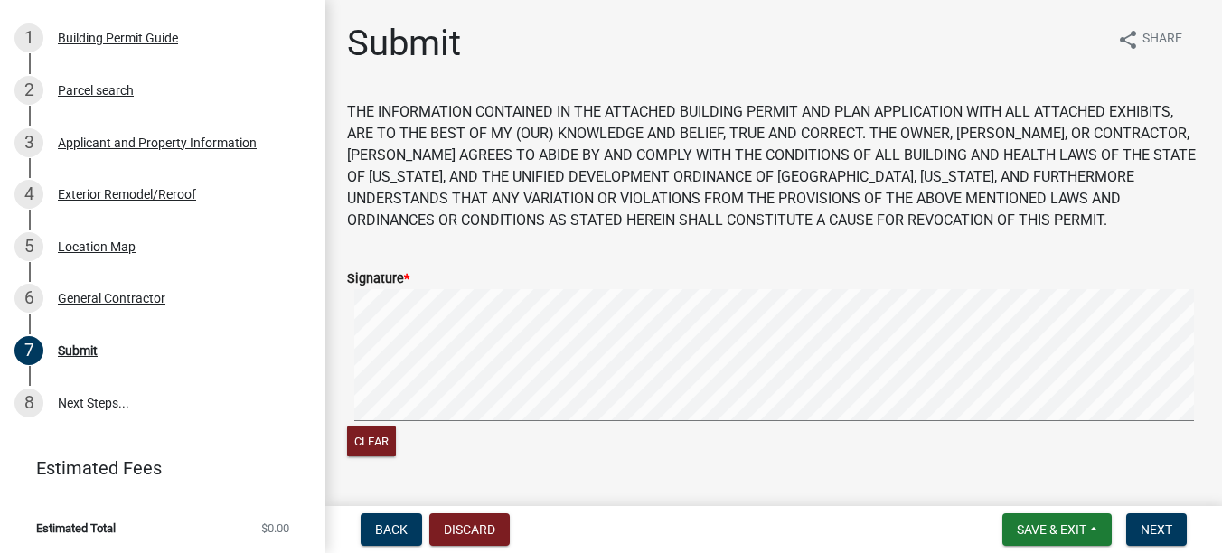
click at [419, 429] on div "Clear" at bounding box center [773, 375] width 853 height 172
click at [1140, 527] on button "Next" at bounding box center [1156, 530] width 61 height 33
click at [1175, 519] on button "Next" at bounding box center [1156, 530] width 61 height 33
click at [1156, 534] on span "Next" at bounding box center [1157, 530] width 32 height 14
click at [1146, 518] on button "Next" at bounding box center [1156, 530] width 61 height 33
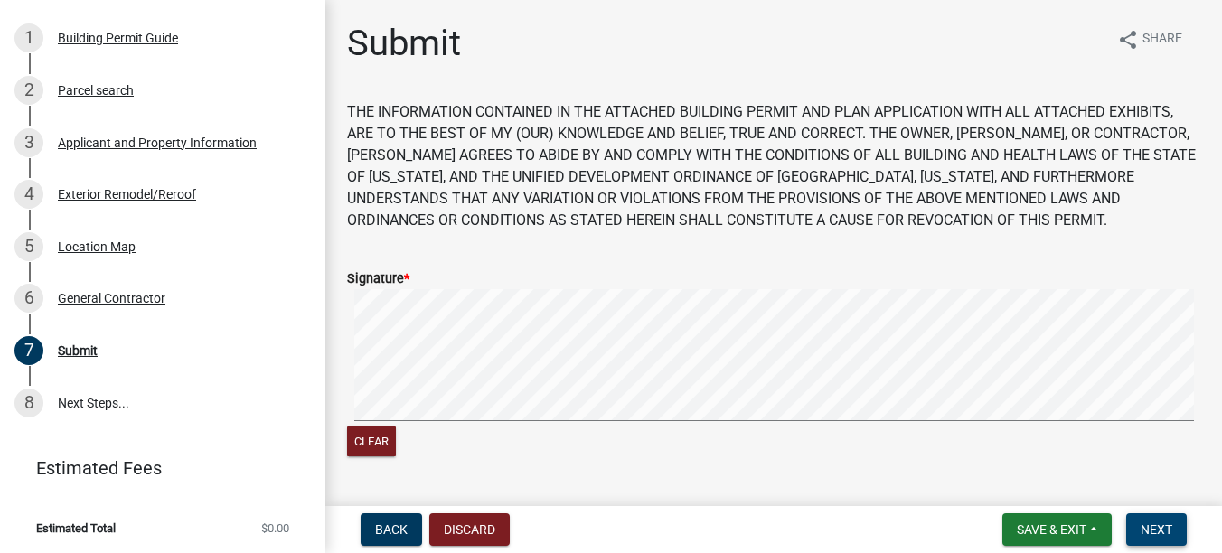
click at [1138, 525] on button "Next" at bounding box center [1156, 530] width 61 height 33
click at [1181, 527] on button "Next" at bounding box center [1156, 530] width 61 height 33
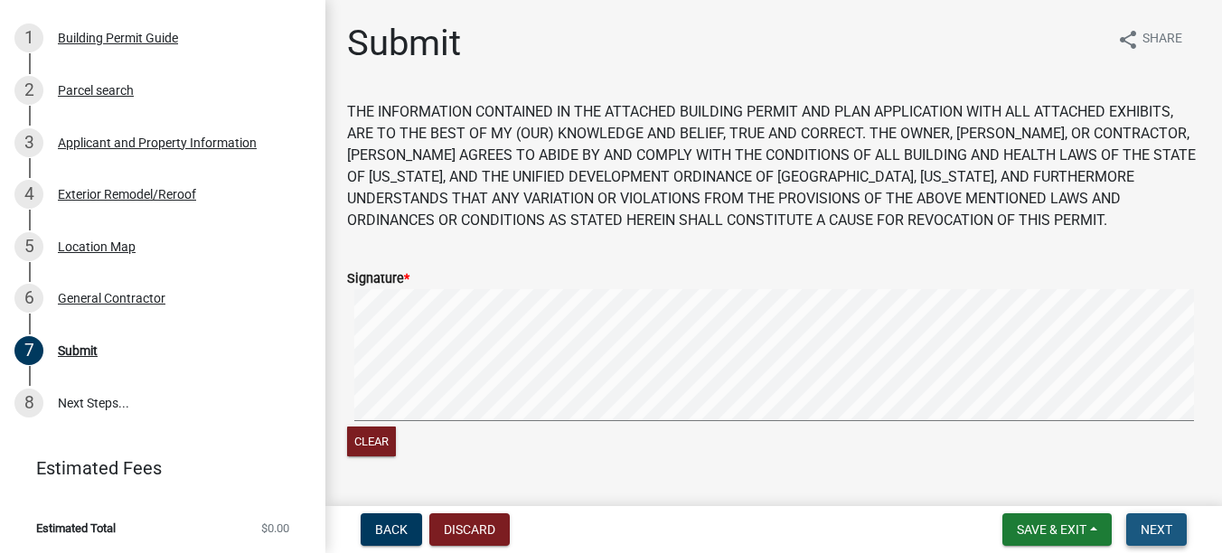
click at [1172, 527] on span "Next" at bounding box center [1157, 530] width 32 height 14
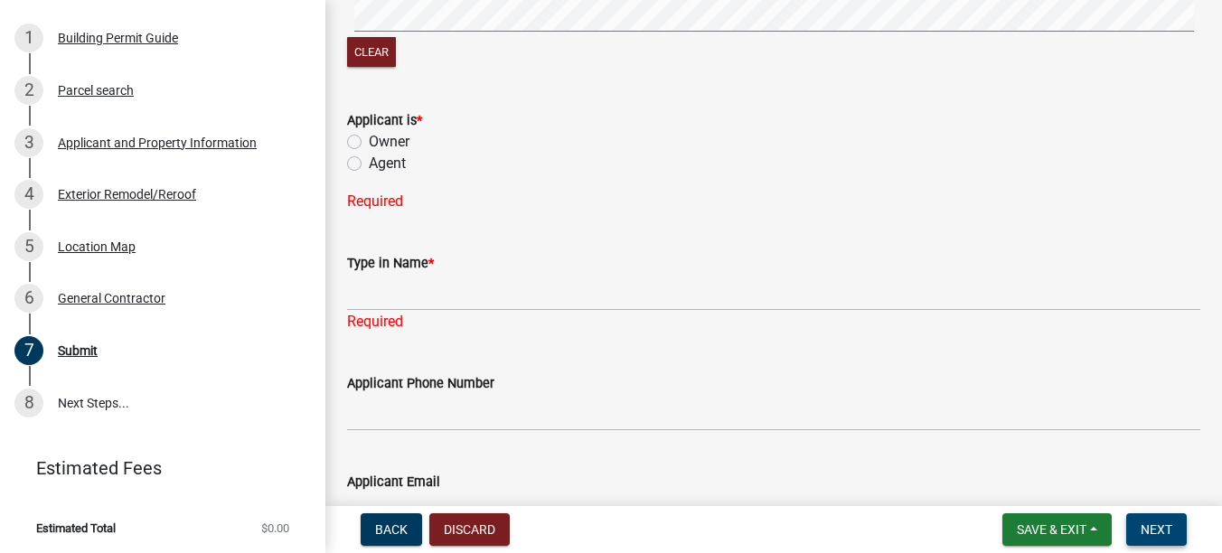
scroll to position [362, 0]
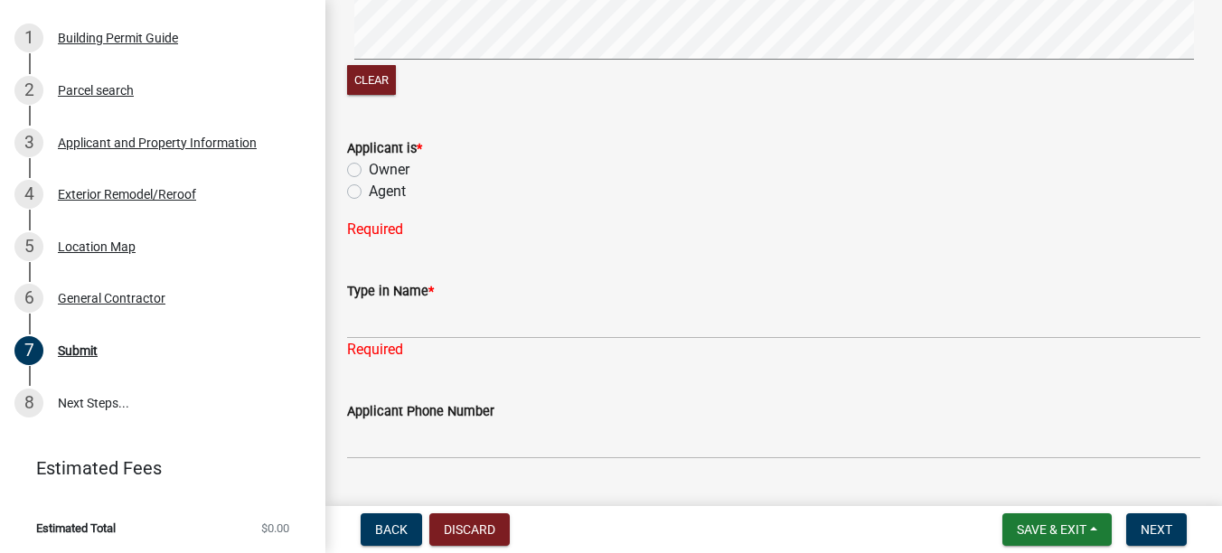
click at [369, 198] on label "Agent" at bounding box center [387, 192] width 37 height 22
click at [369, 193] on input "Agent" at bounding box center [375, 187] width 12 height 12
radio input "true"
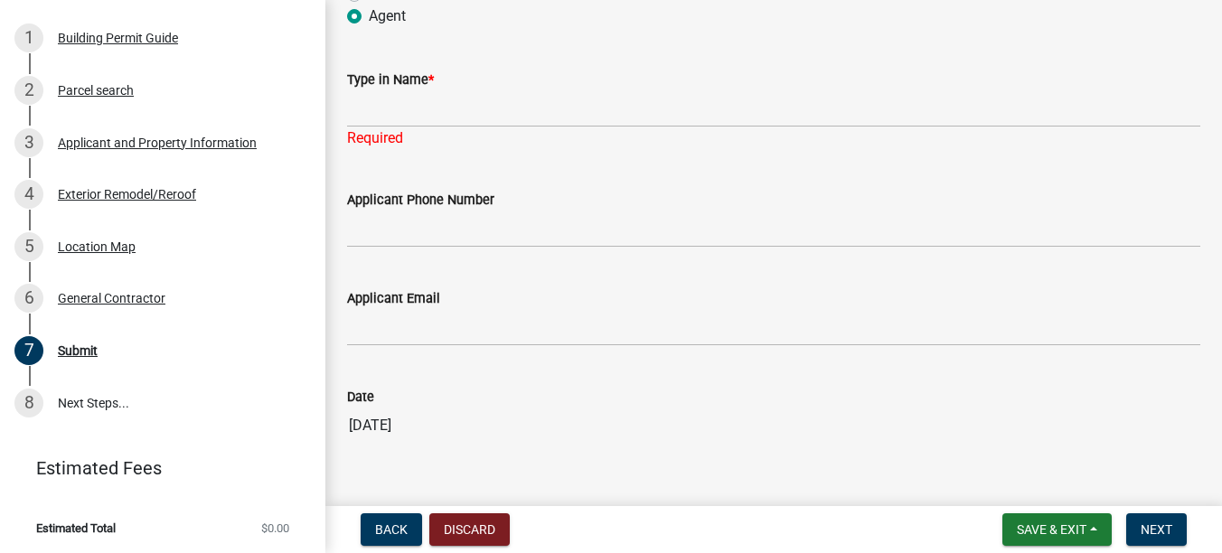
scroll to position [542, 0]
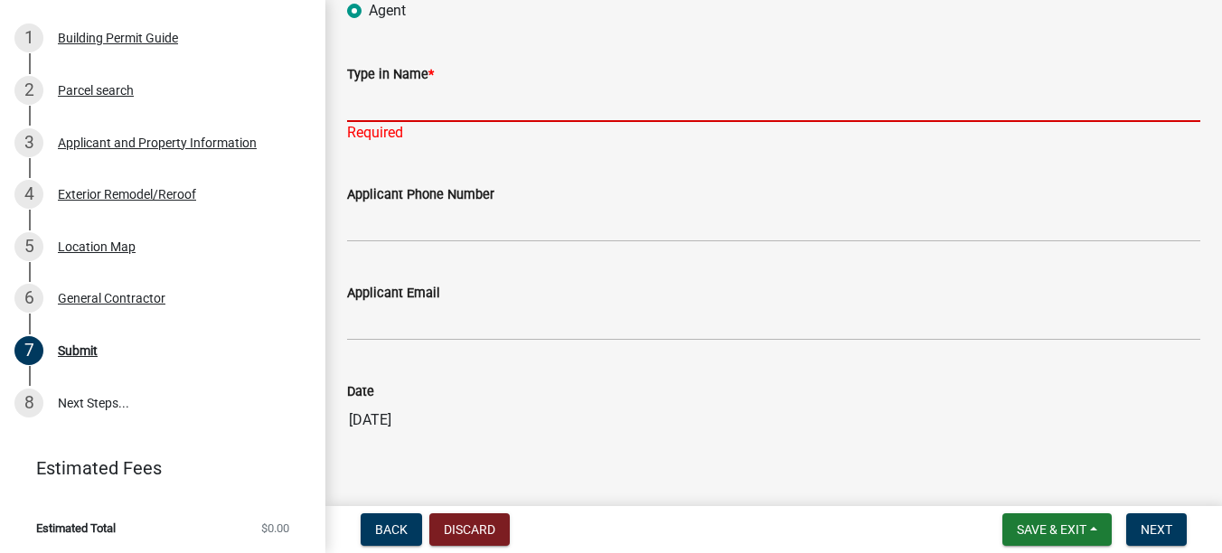
click at [400, 107] on input "Type in Name *" at bounding box center [773, 103] width 853 height 37
type input "[PERSON_NAME] Roofing LLC"
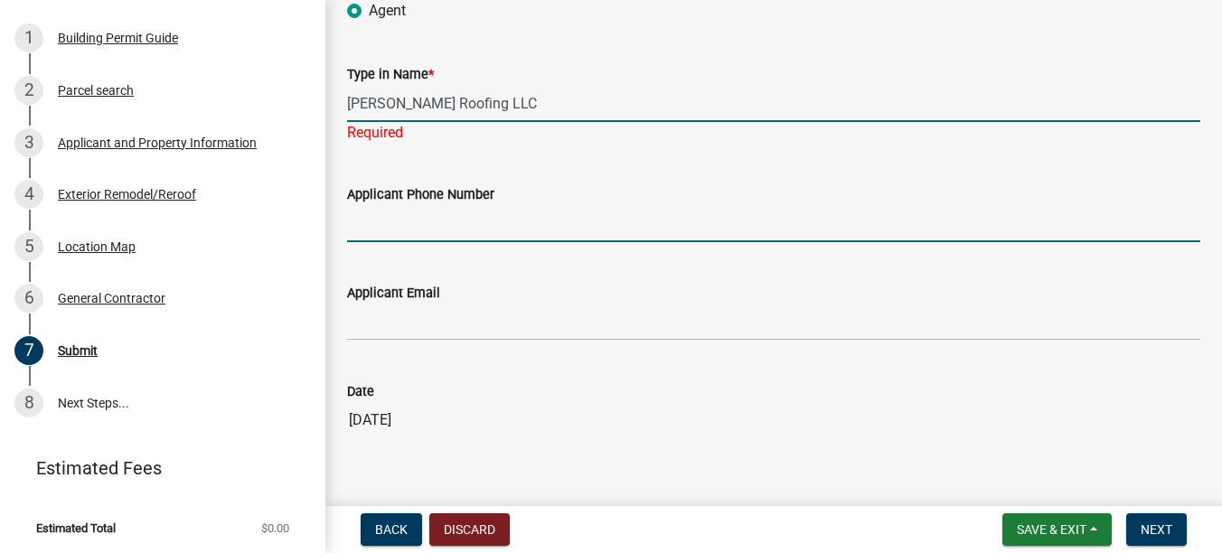
type input "2193636714"
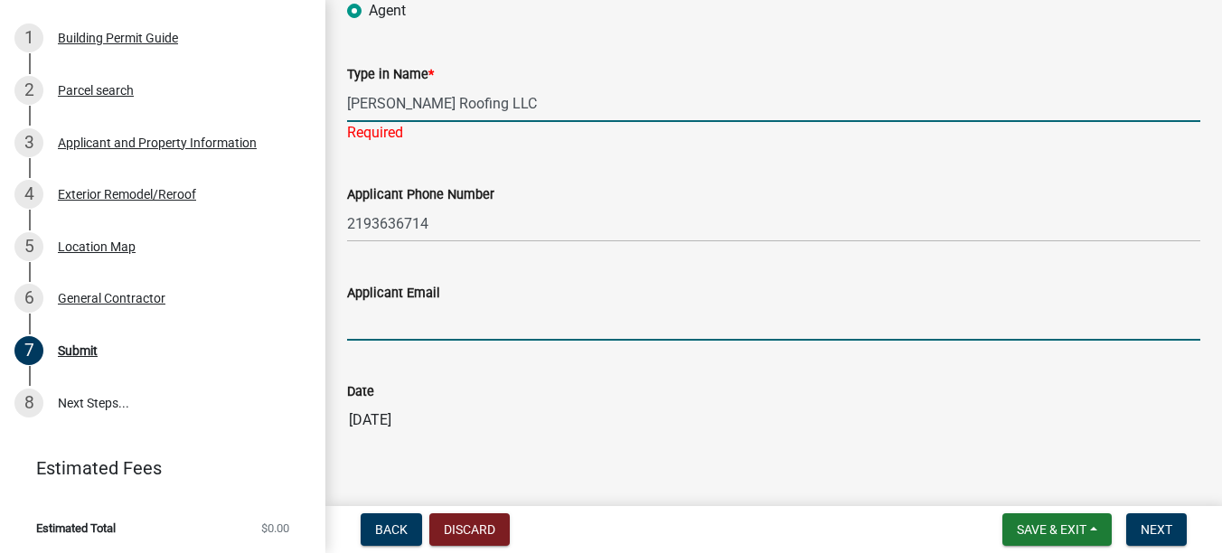
type input "[EMAIL_ADDRESS][DOMAIN_NAME]"
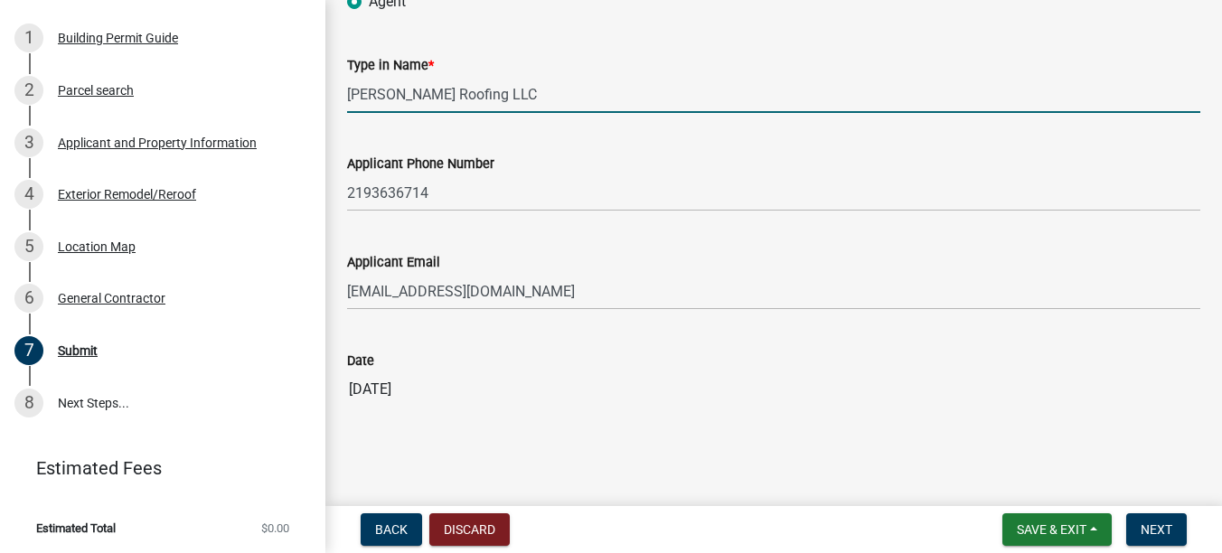
scroll to position [560, 0]
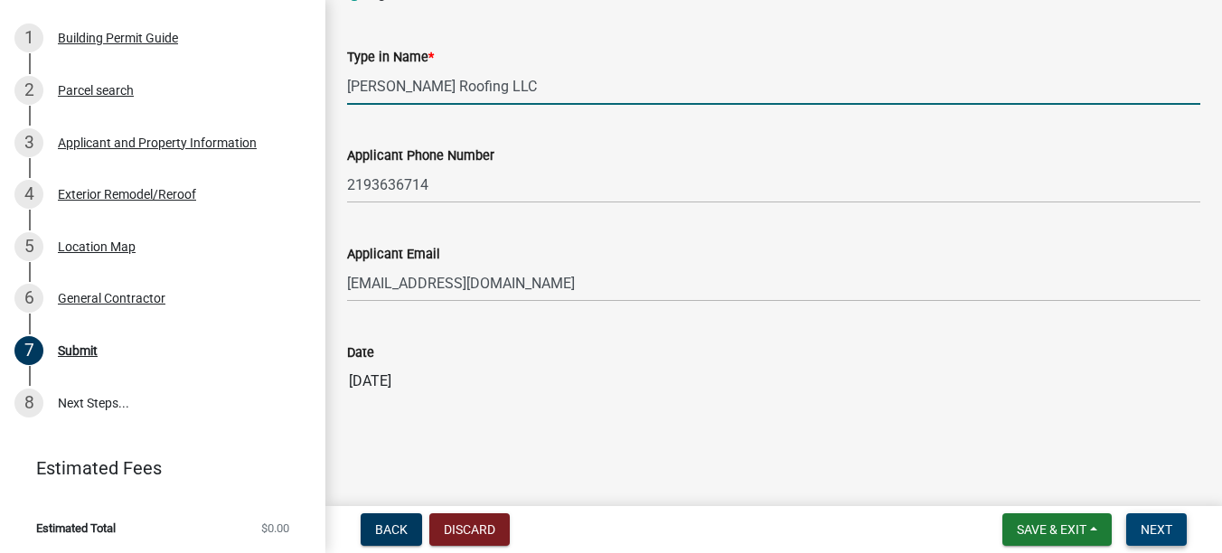
click at [1144, 524] on span "Next" at bounding box center [1157, 530] width 32 height 14
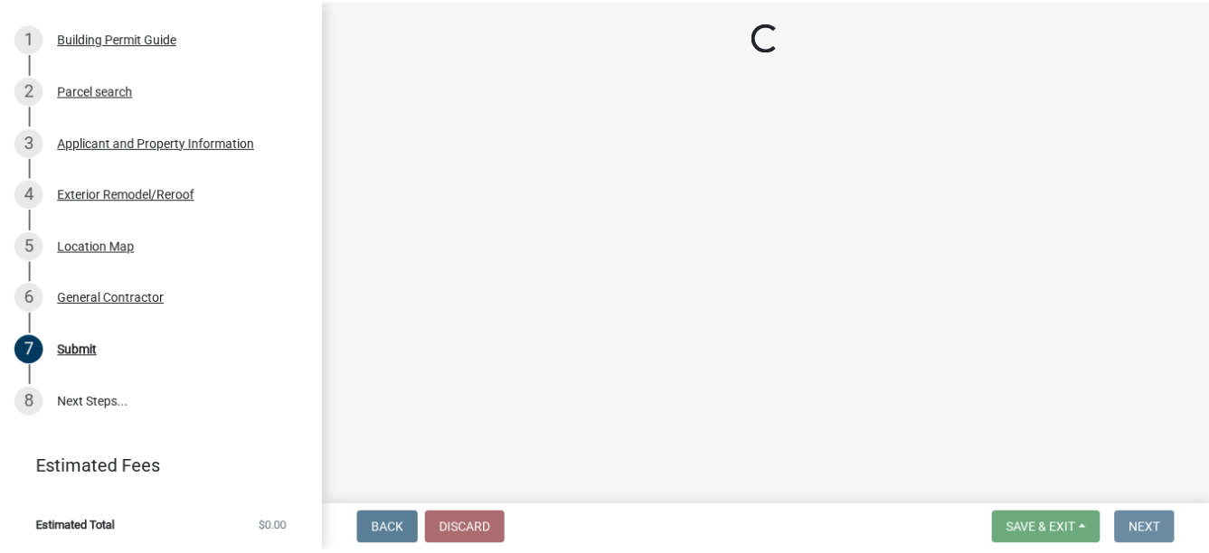
scroll to position [0, 0]
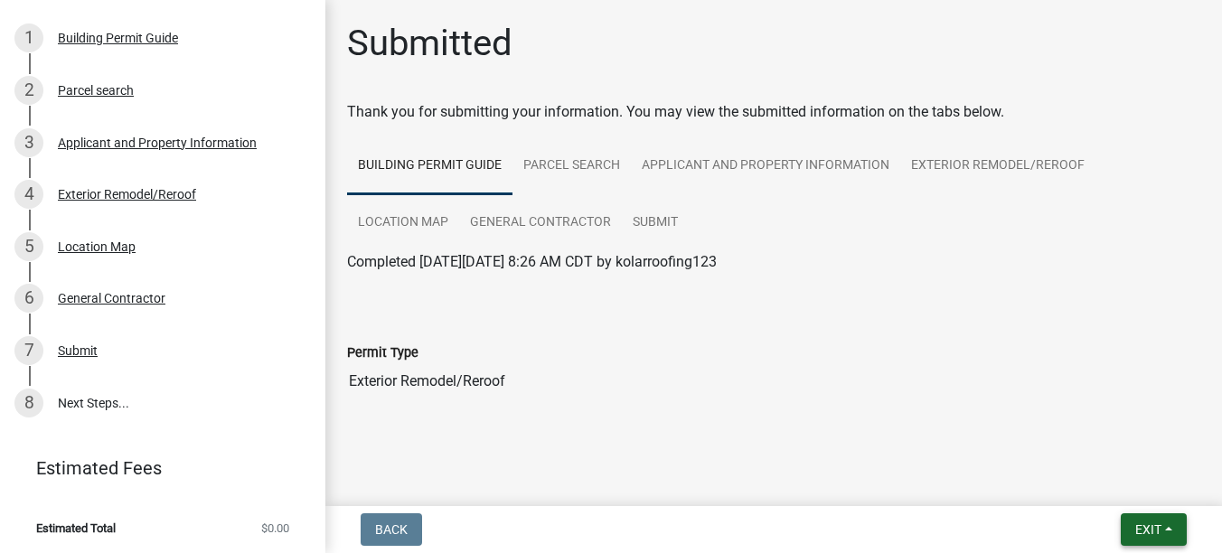
click at [1141, 518] on button "Exit" at bounding box center [1154, 530] width 66 height 33
click at [1088, 478] on button "Save & Exit" at bounding box center [1114, 482] width 145 height 43
